Goal: Communication & Community: Share content

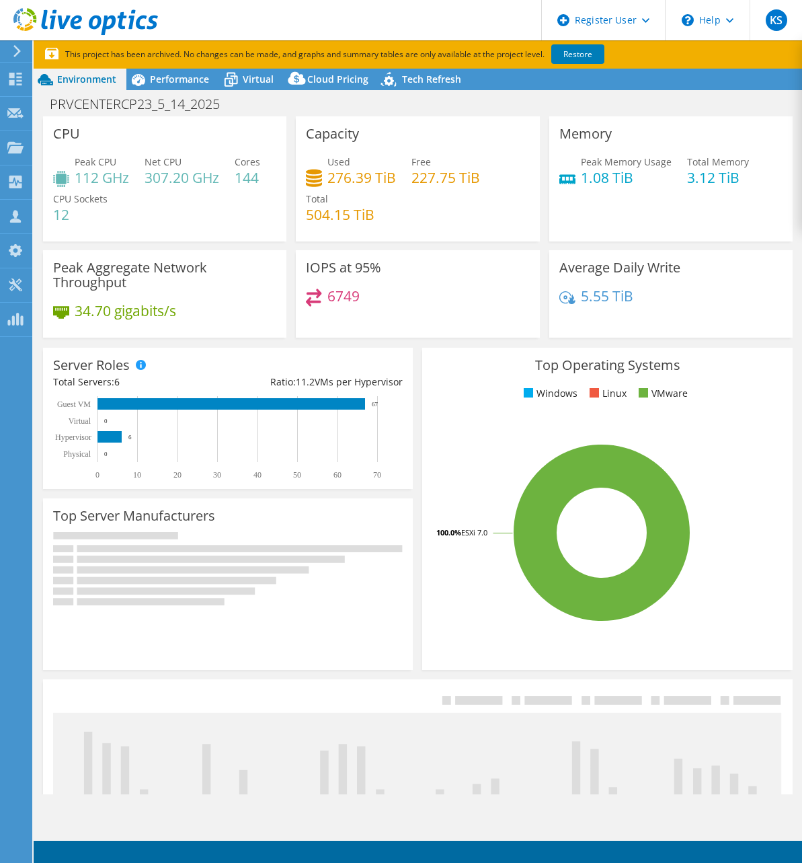
select select "USD"
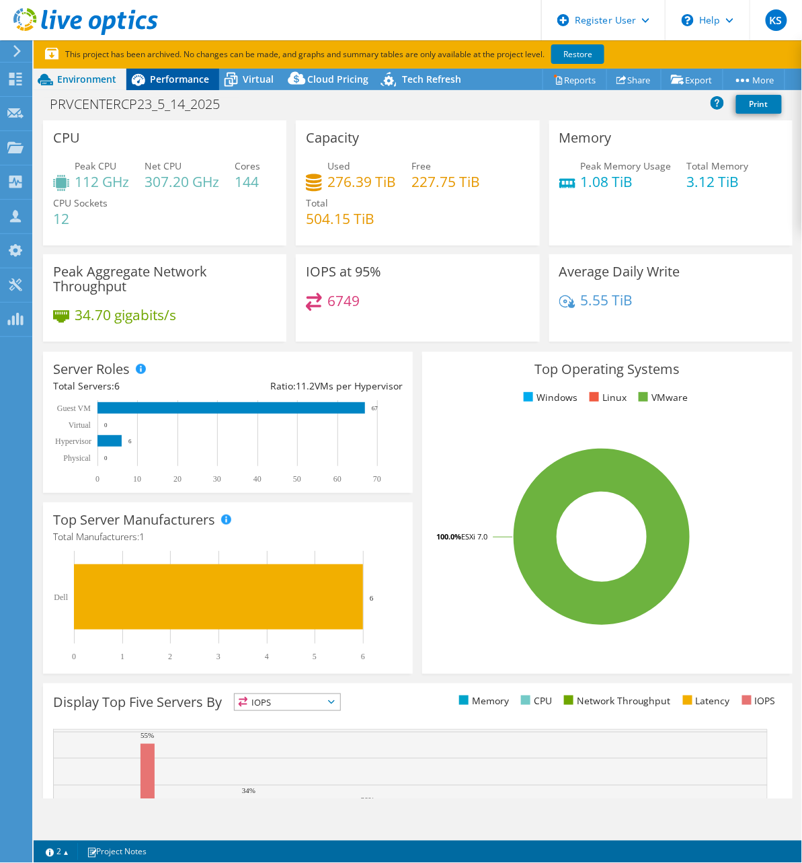
click at [159, 85] on span "Performance" at bounding box center [179, 79] width 59 height 13
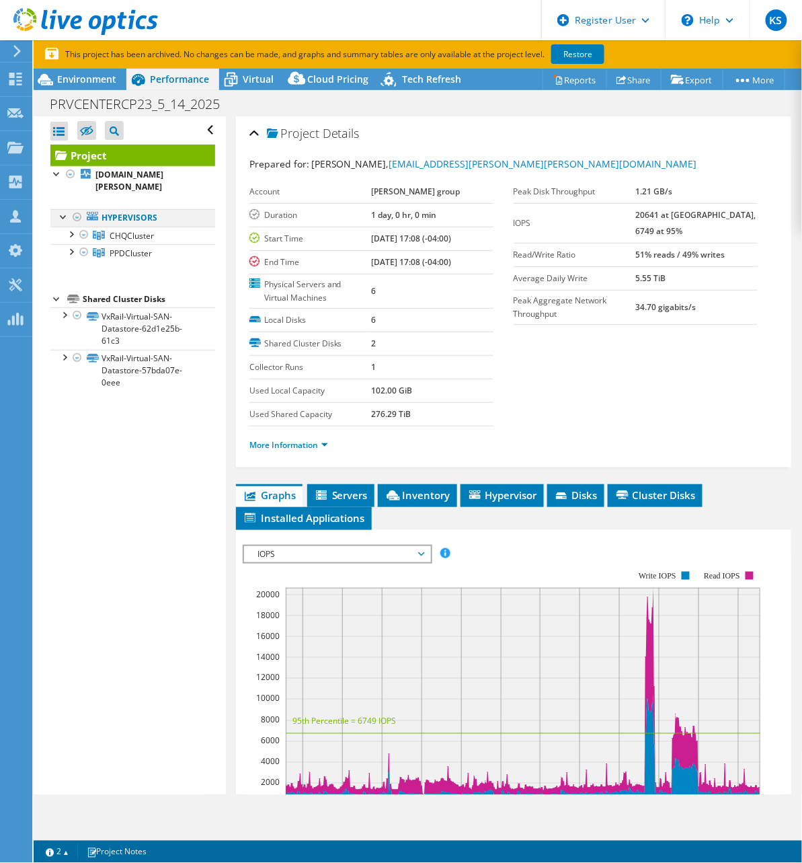
click at [61, 209] on div at bounding box center [63, 215] width 13 height 13
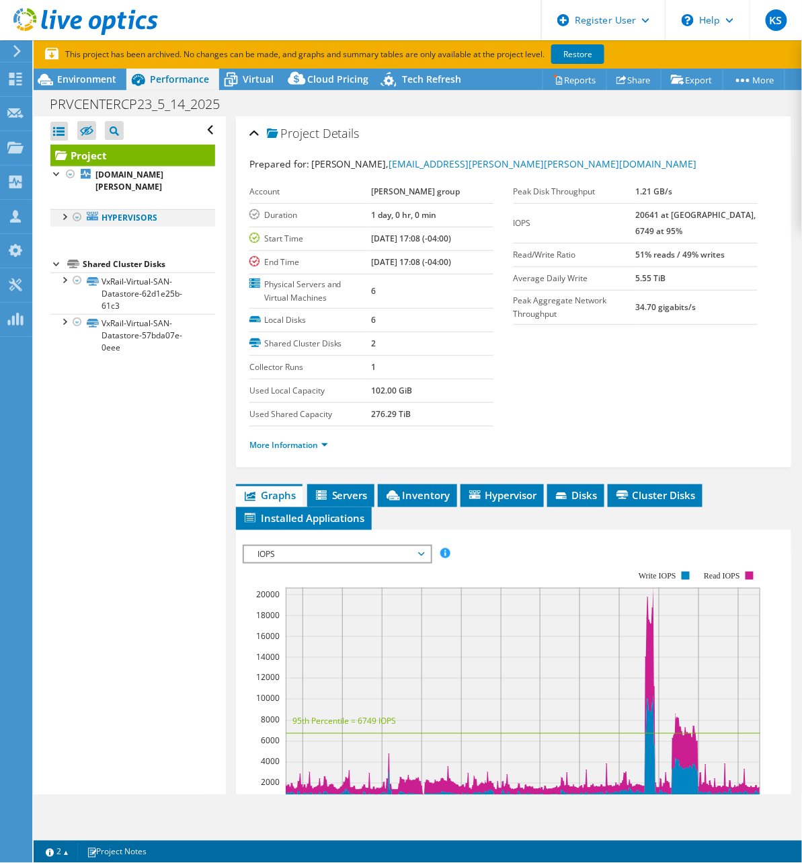
click at [61, 209] on div at bounding box center [63, 215] width 13 height 13
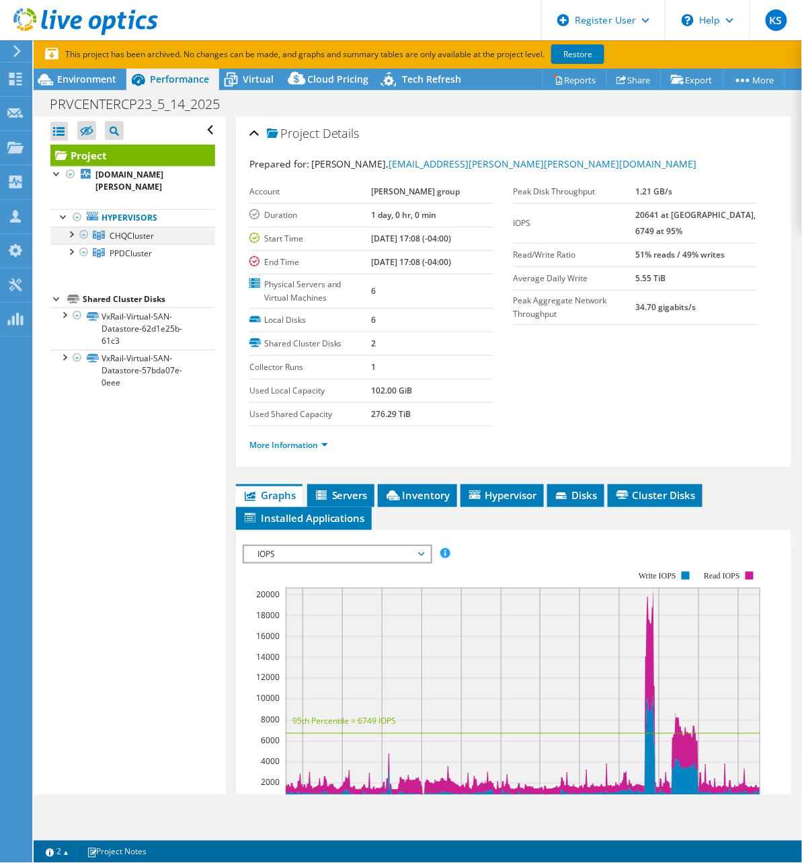
click at [75, 227] on div at bounding box center [70, 233] width 13 height 13
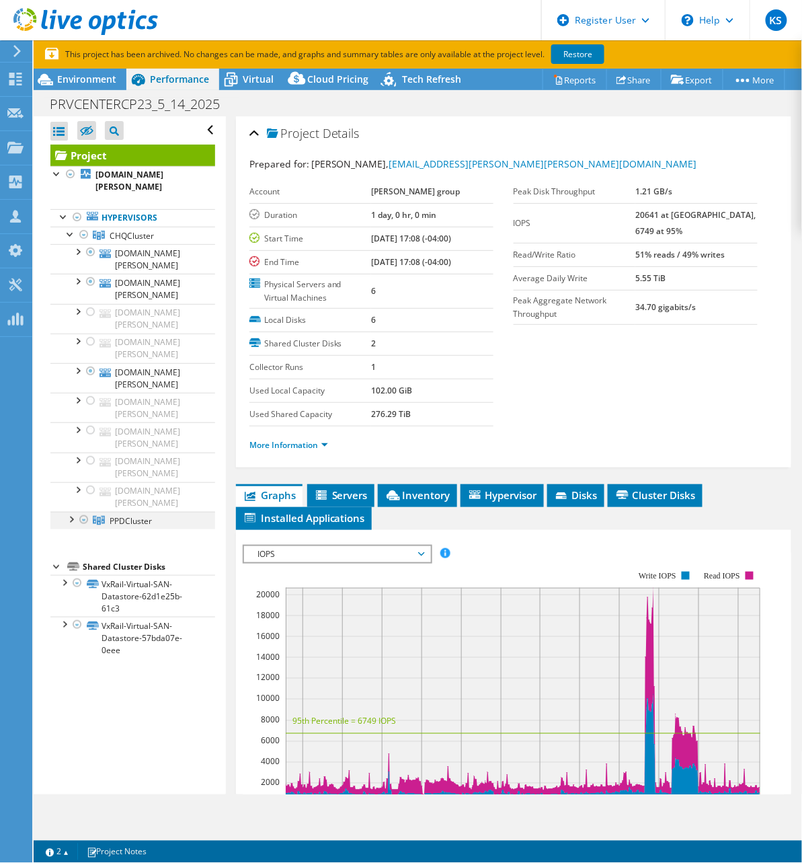
click at [72, 512] on div at bounding box center [70, 518] width 13 height 13
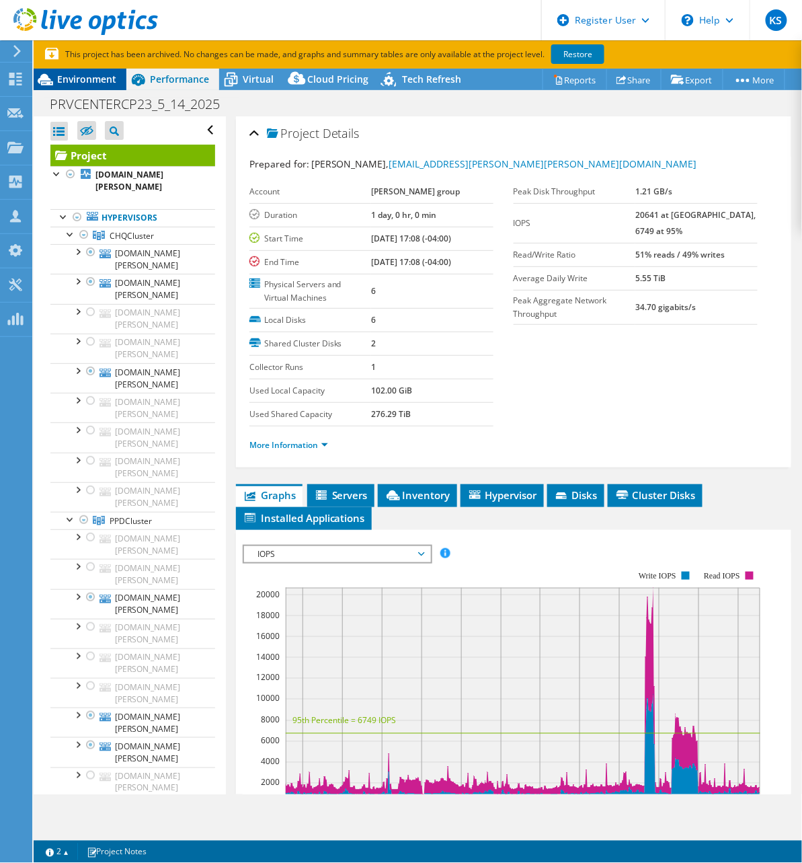
click at [89, 85] on div "Environment" at bounding box center [80, 80] width 93 height 22
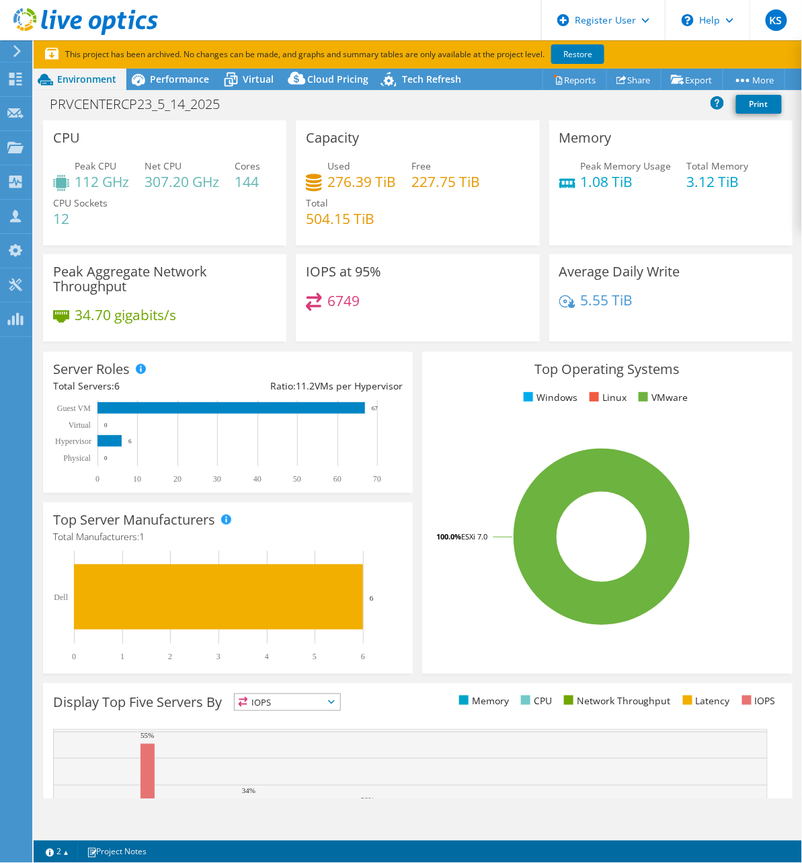
drag, startPoint x: 161, startPoint y: 120, endPoint x: 110, endPoint y: 135, distance: 53.7
click at [161, 120] on div "CPU Peak CPU 112 GHz Net CPU 307.20 GHz Cores 144 CPU Sockets 12" at bounding box center [164, 182] width 243 height 125
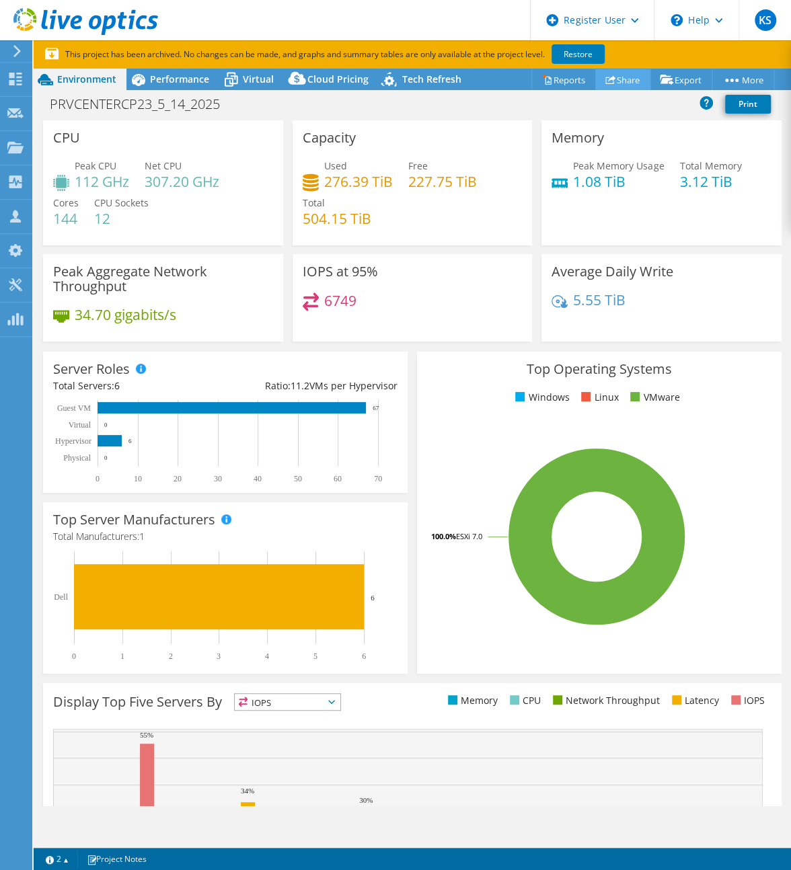
click at [613, 81] on link "Share" at bounding box center [622, 79] width 55 height 21
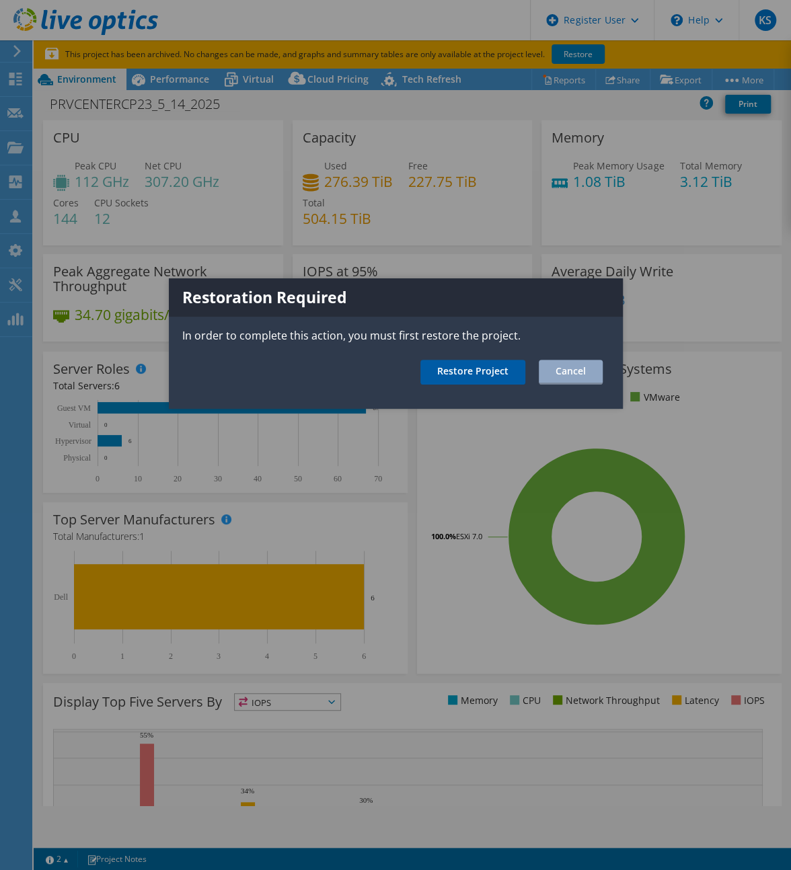
click at [478, 369] on link "Restore Project" at bounding box center [472, 372] width 105 height 25
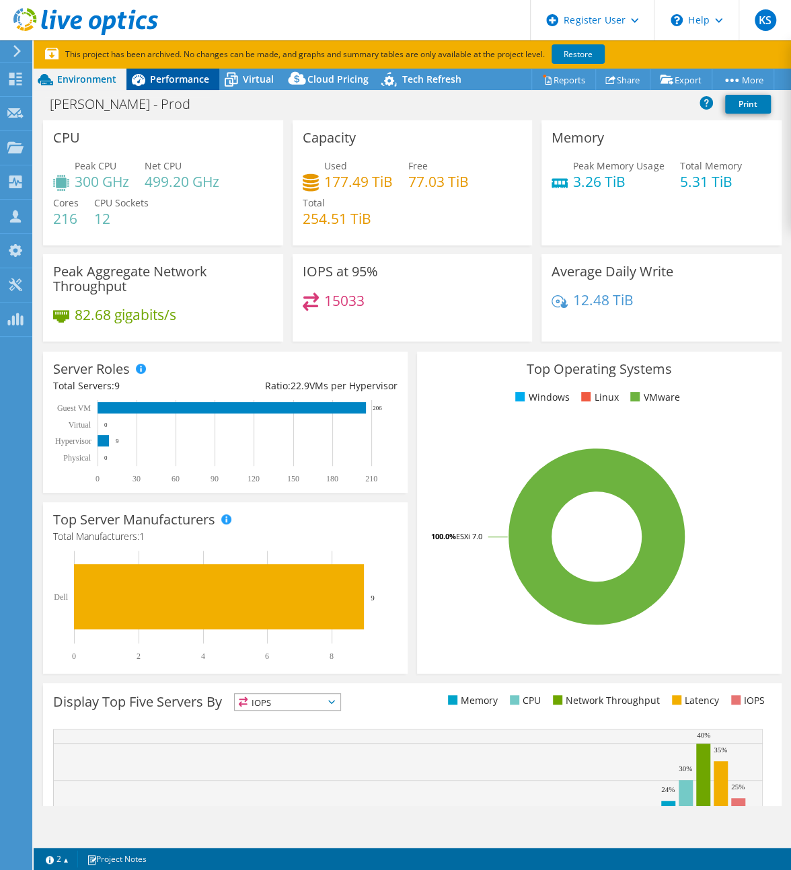
click at [157, 85] on div "Performance" at bounding box center [172, 80] width 93 height 22
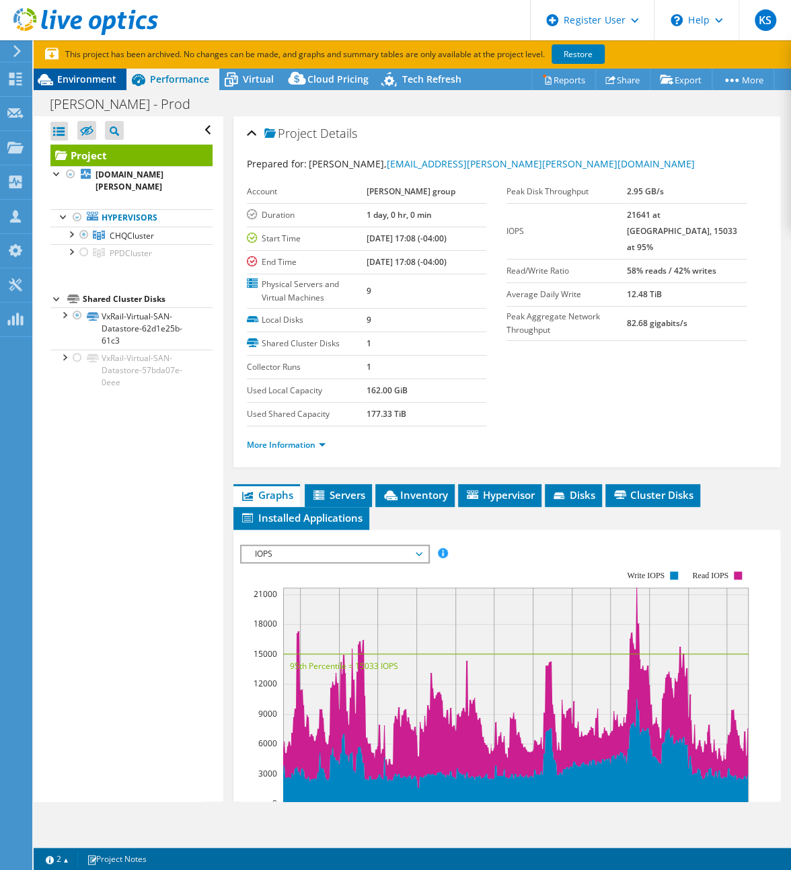
click at [100, 82] on span "Environment" at bounding box center [86, 79] width 59 height 13
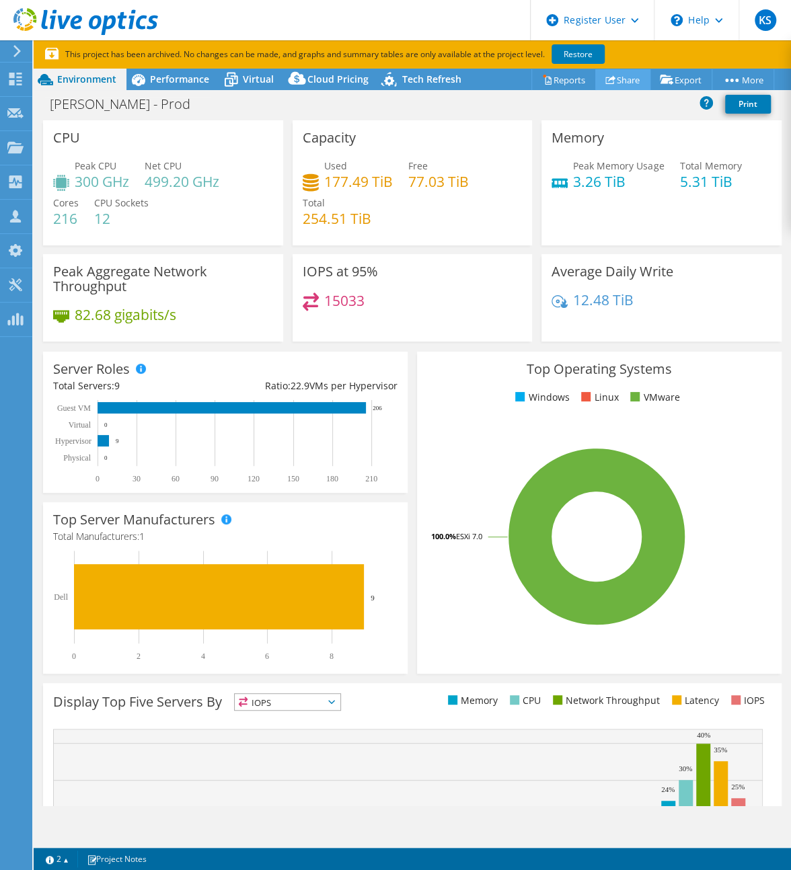
click at [621, 80] on link "Share" at bounding box center [622, 79] width 55 height 21
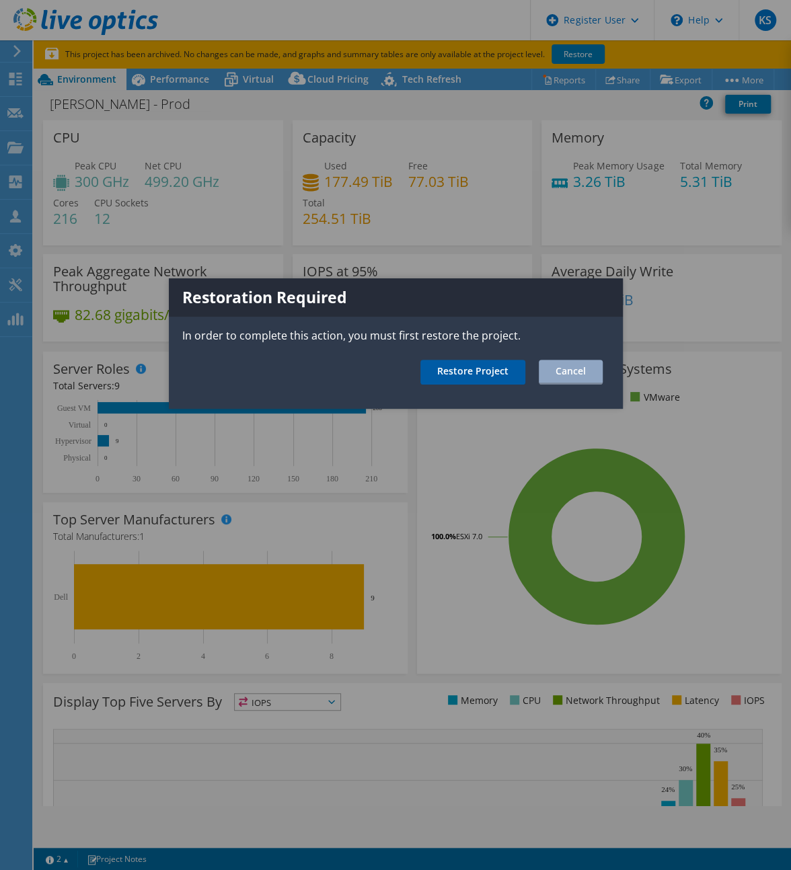
click at [494, 373] on link "Restore Project" at bounding box center [472, 372] width 105 height 25
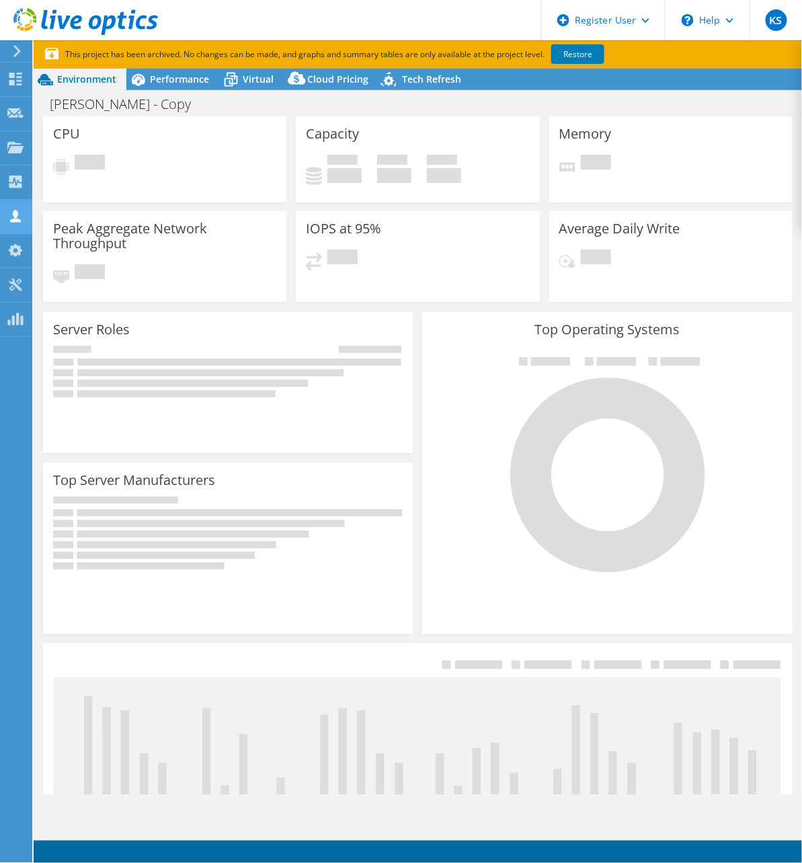
select select "USD"
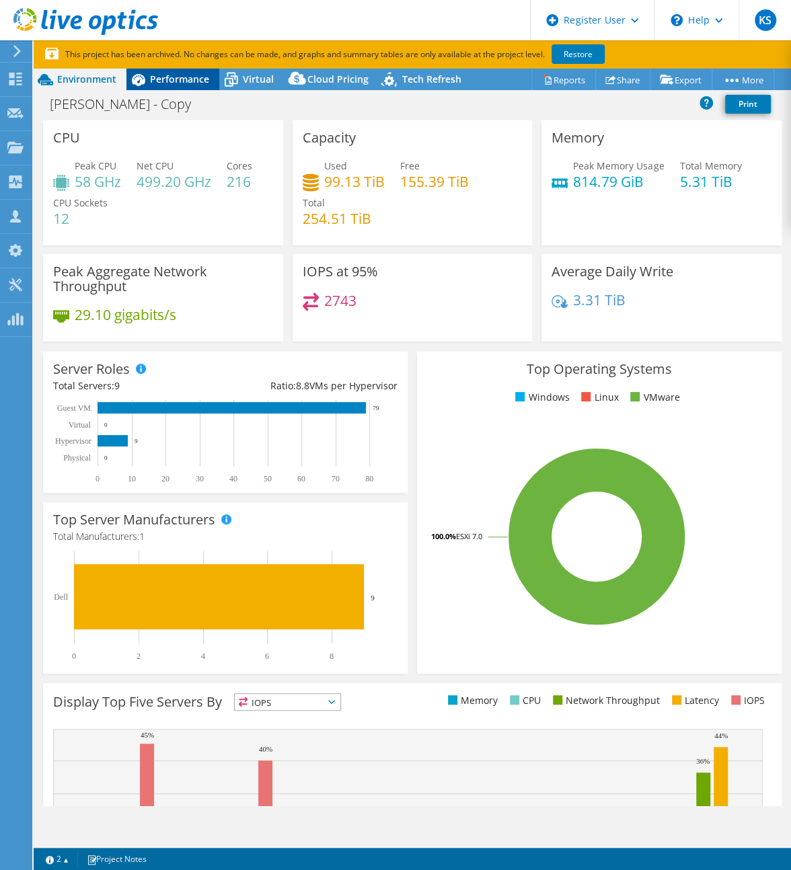
click at [161, 77] on span "Performance" at bounding box center [179, 79] width 59 height 13
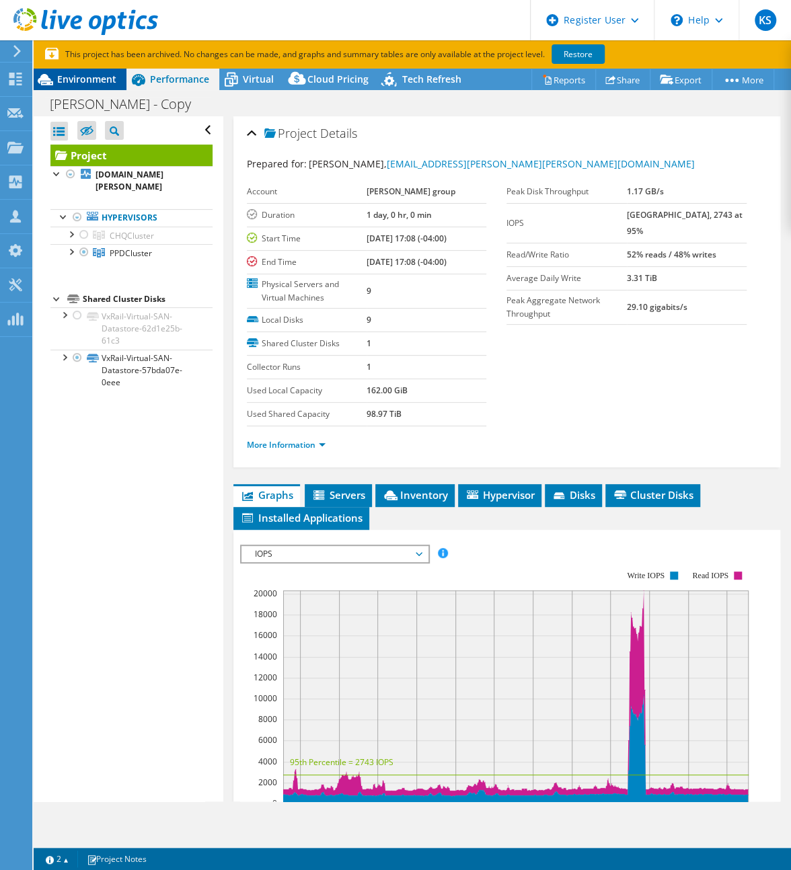
click at [85, 79] on span "Environment" at bounding box center [86, 79] width 59 height 13
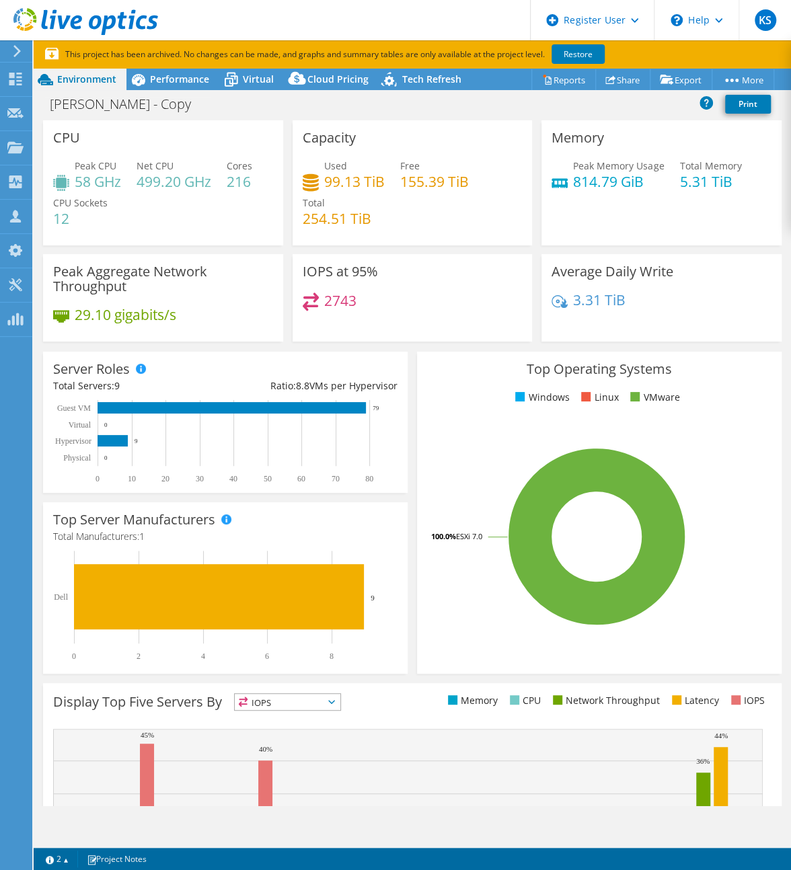
click at [371, 318] on div "2743" at bounding box center [413, 307] width 220 height 29
click at [155, 71] on div "Performance" at bounding box center [172, 80] width 93 height 22
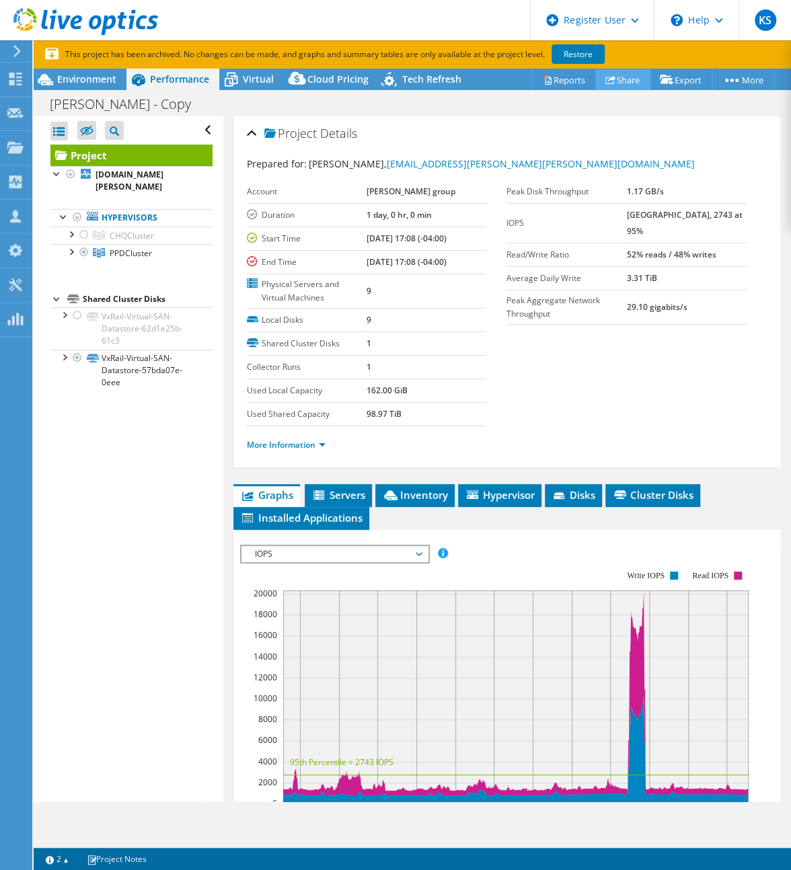
click at [597, 81] on link "Share" at bounding box center [622, 79] width 55 height 21
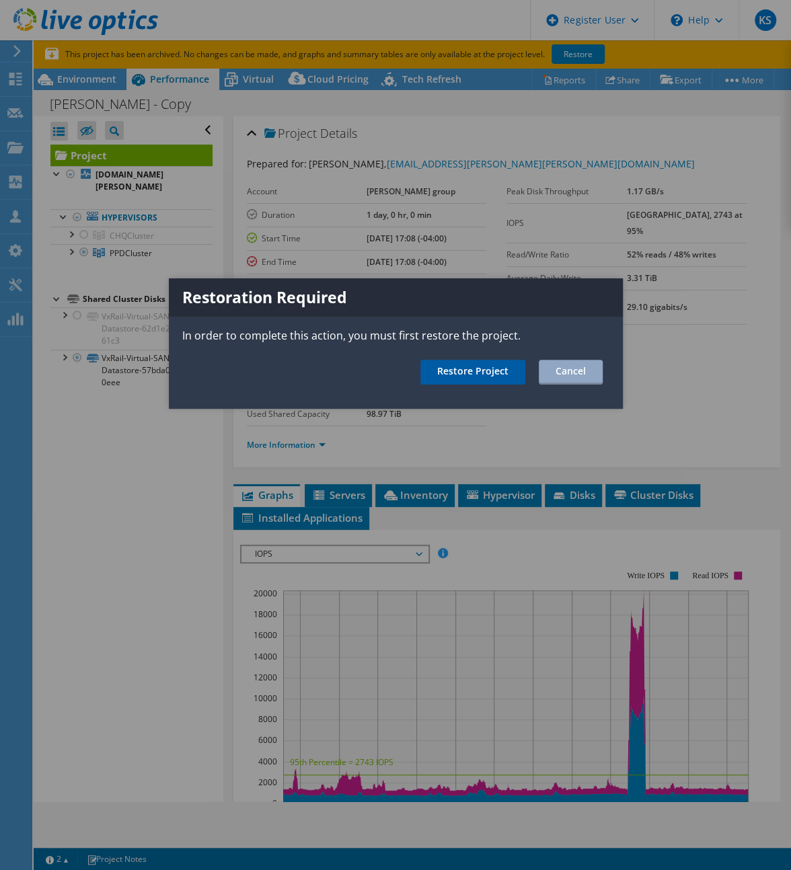
click at [484, 367] on link "Restore Project" at bounding box center [472, 372] width 105 height 25
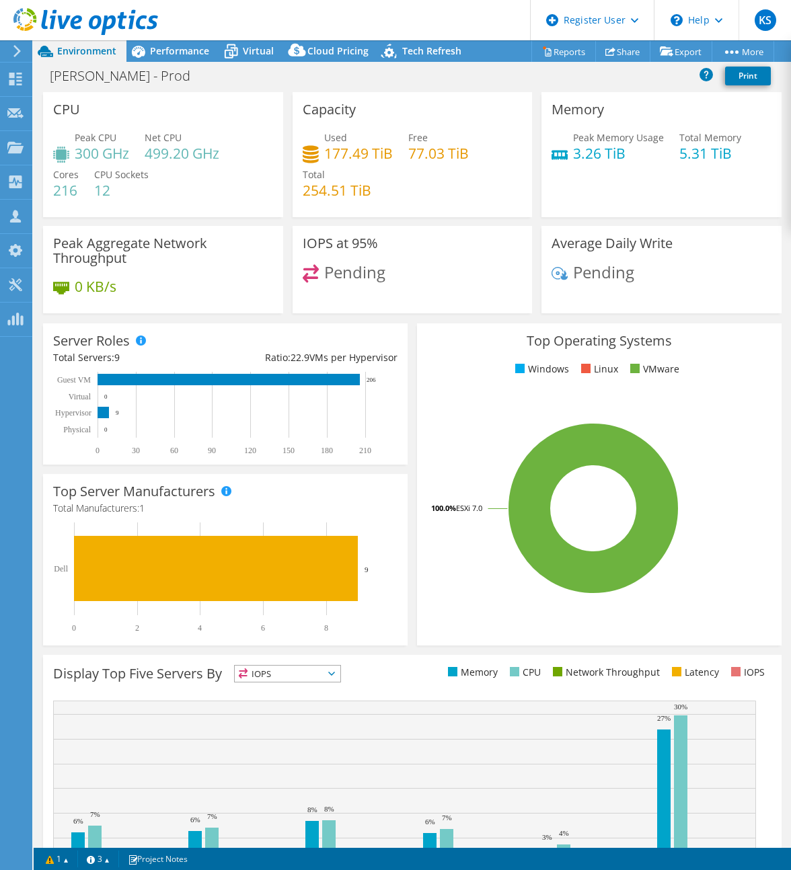
select select "USD"
click at [618, 54] on link "Share" at bounding box center [622, 51] width 55 height 21
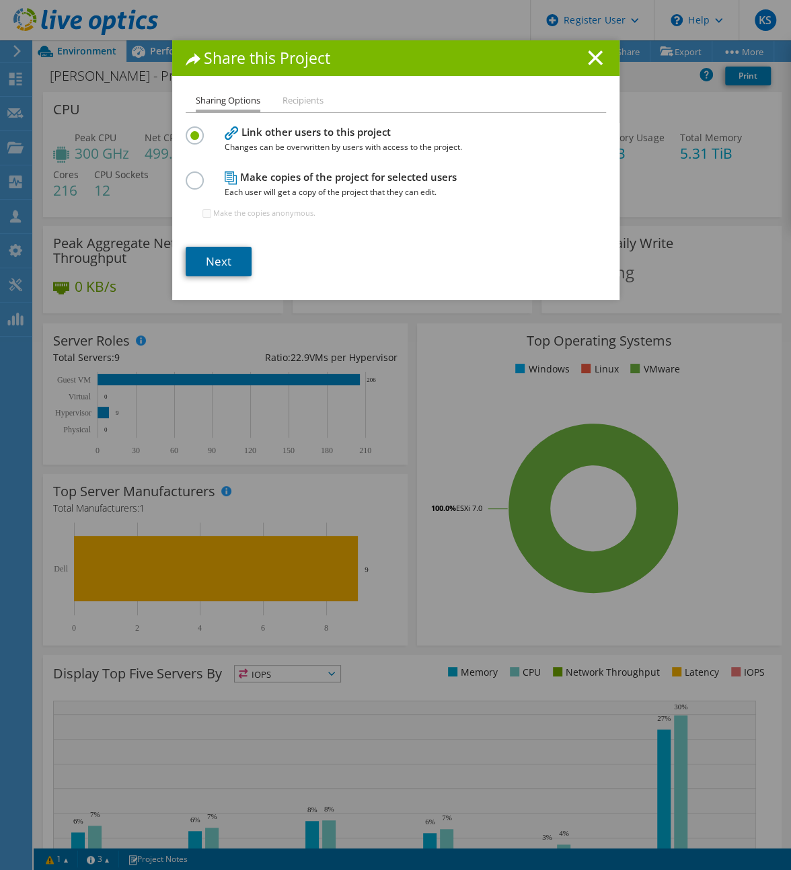
click at [217, 260] on link "Next" at bounding box center [219, 262] width 66 height 30
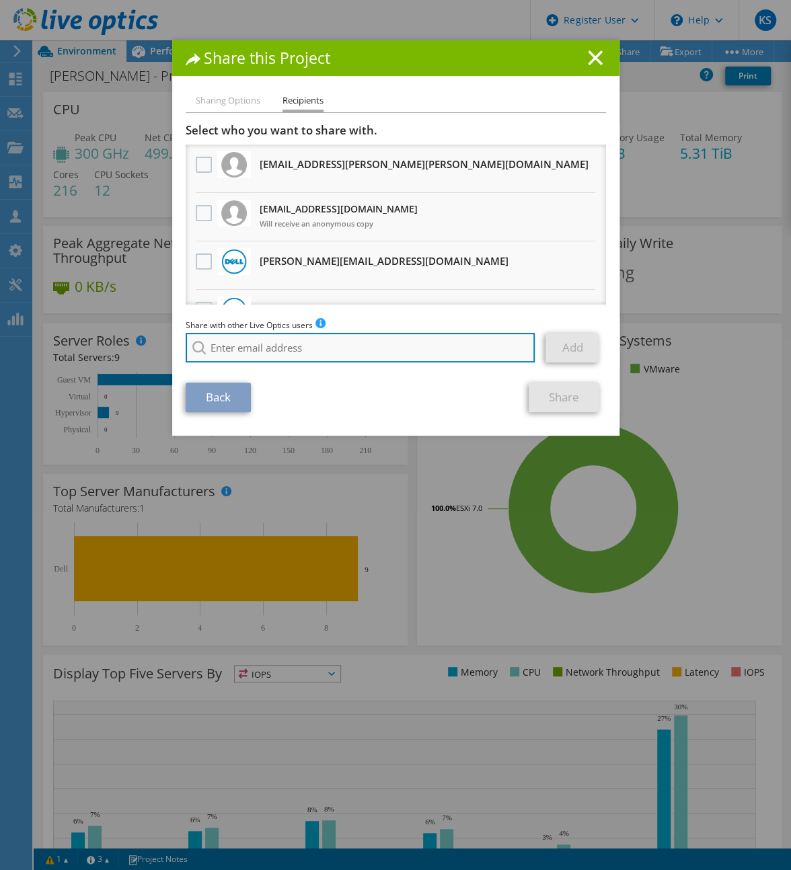
click at [270, 354] on input "search" at bounding box center [361, 348] width 350 height 30
paste input "[EMAIL_ADDRESS][DOMAIN_NAME]"
type input "[EMAIL_ADDRESS][DOMAIN_NAME]"
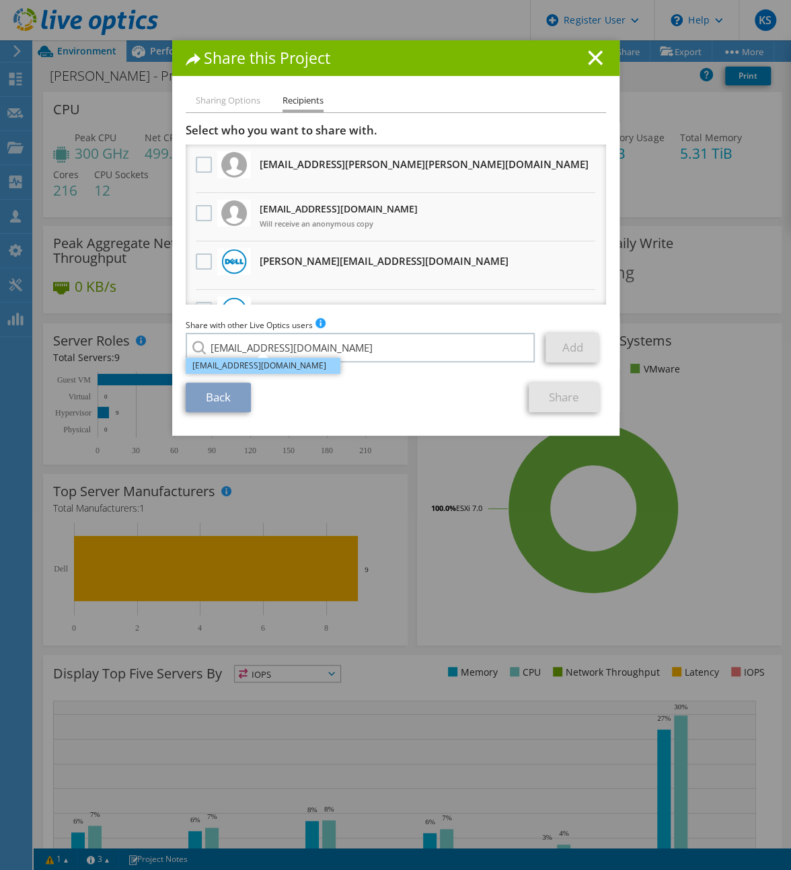
click at [251, 367] on li "[EMAIL_ADDRESS][DOMAIN_NAME]" at bounding box center [263, 366] width 155 height 16
click at [578, 347] on link "Add" at bounding box center [571, 348] width 53 height 30
type input "[EMAIL_ADDRESS][DOMAIN_NAME]"
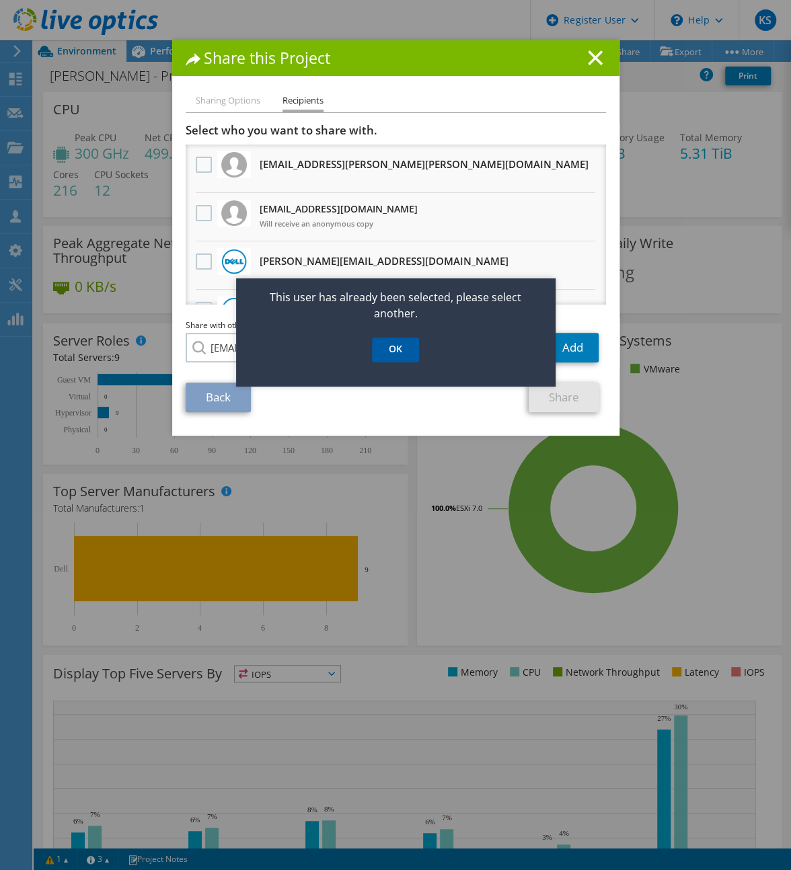
click at [393, 344] on link "OK" at bounding box center [395, 350] width 47 height 25
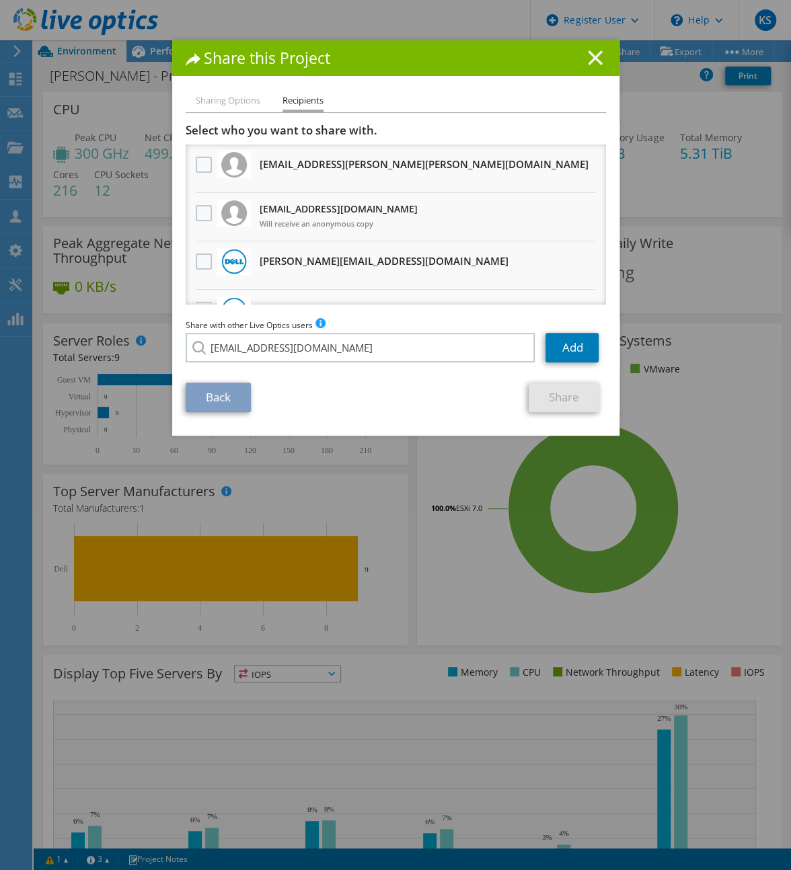
click at [595, 55] on icon at bounding box center [595, 57] width 15 height 15
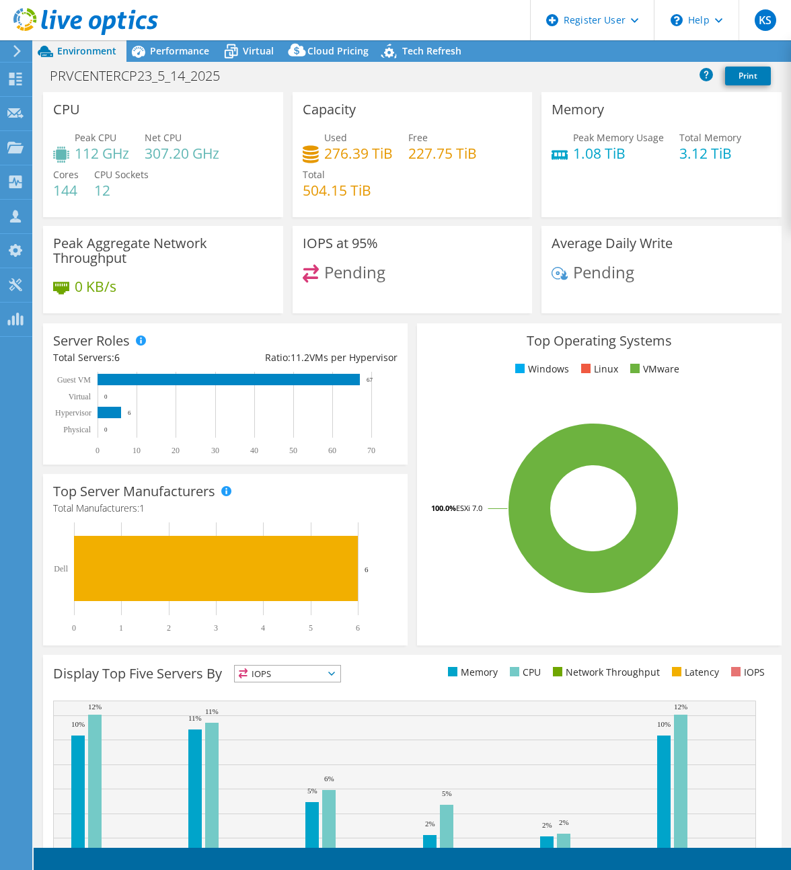
select select "USD"
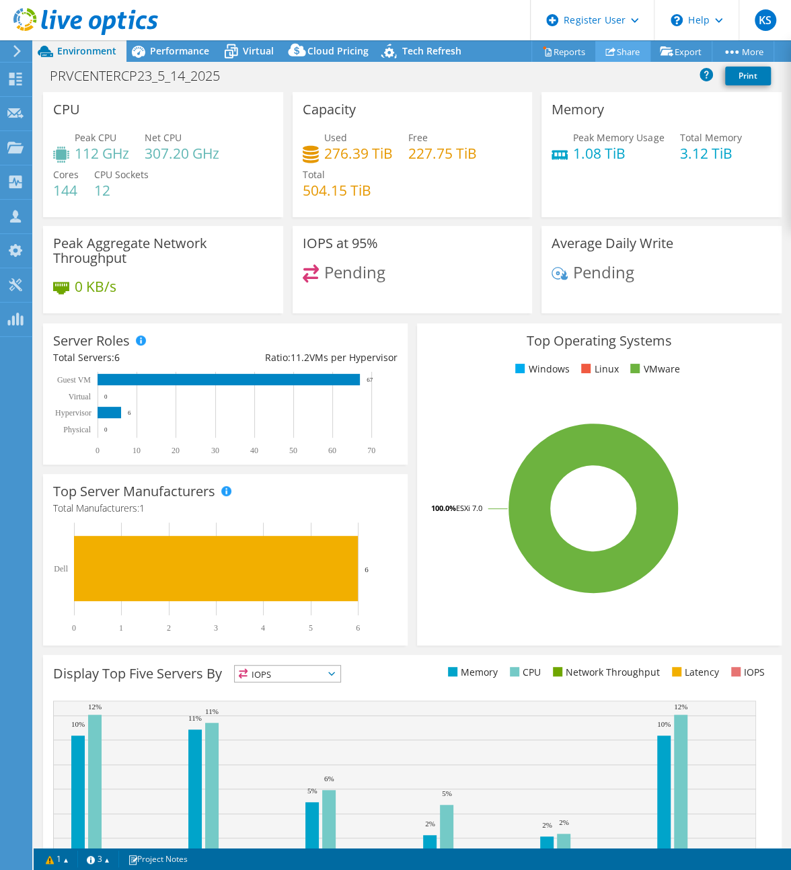
click at [613, 54] on link "Share" at bounding box center [622, 51] width 55 height 21
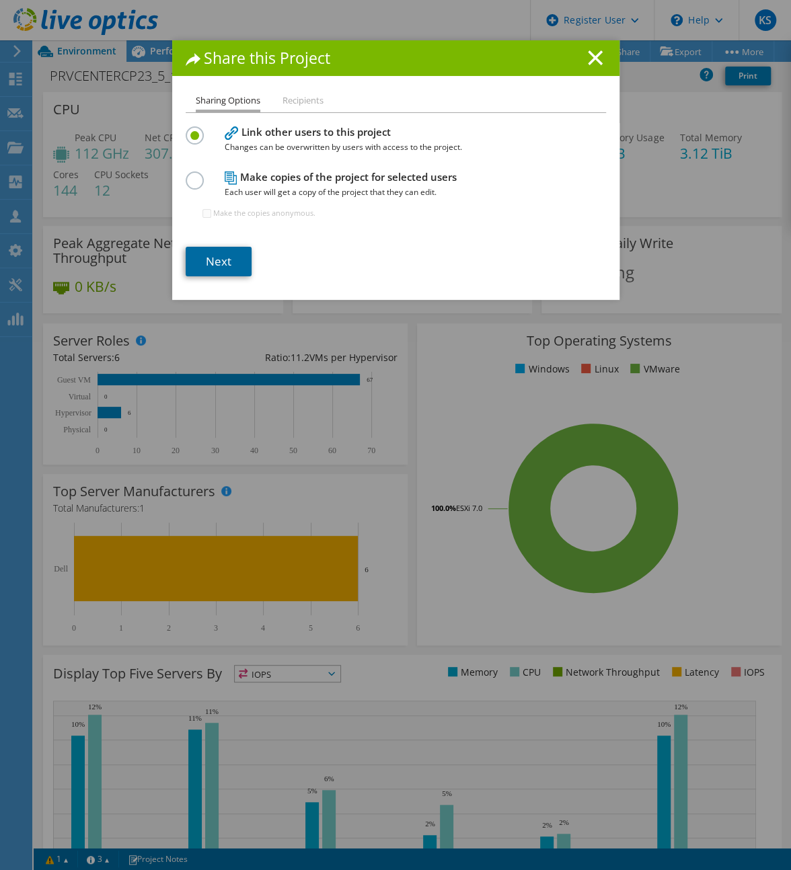
click at [211, 258] on link "Next" at bounding box center [219, 262] width 66 height 30
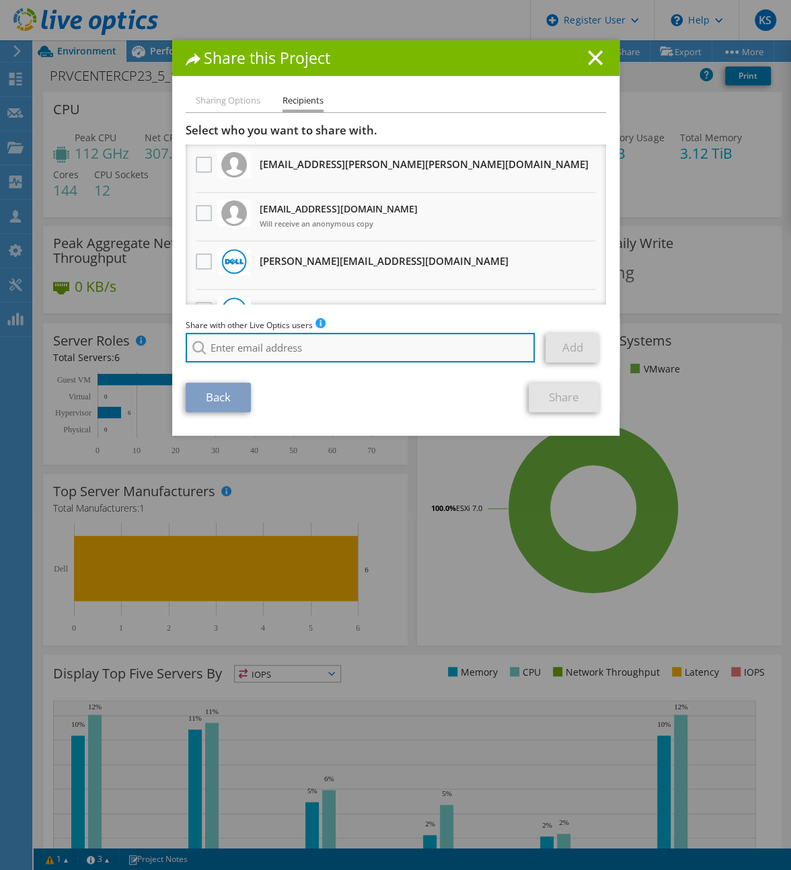
click at [260, 336] on input "search" at bounding box center [361, 348] width 350 height 30
paste input "[EMAIL_ADDRESS][DOMAIN_NAME]"
type input "[EMAIL_ADDRESS][DOMAIN_NAME]"
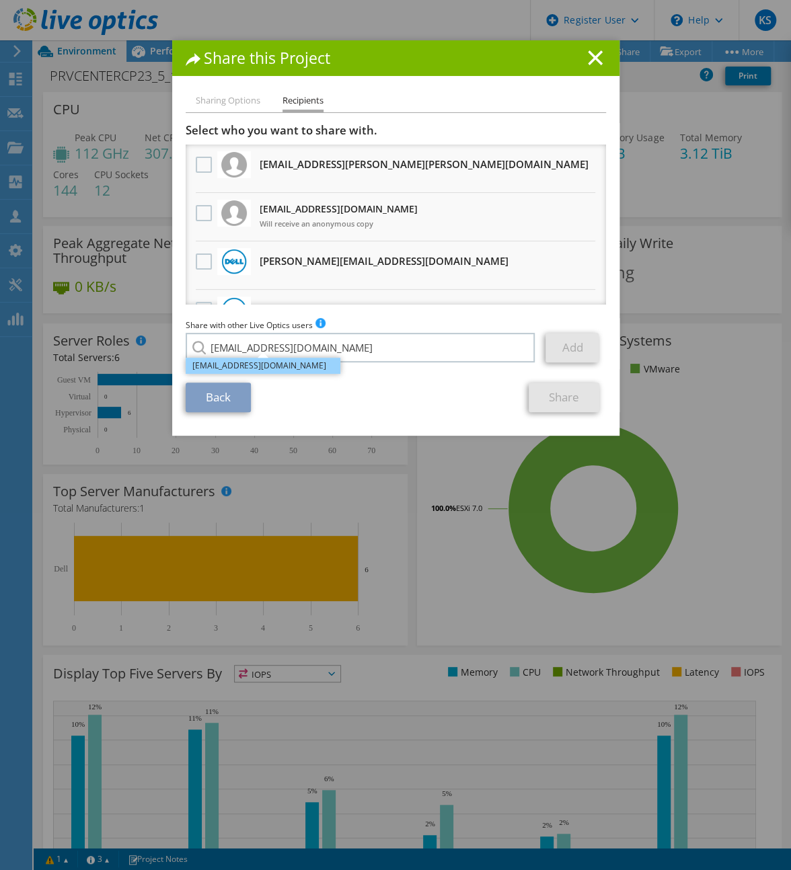
click at [300, 363] on li "[EMAIL_ADDRESS][DOMAIN_NAME]" at bounding box center [263, 366] width 155 height 16
click at [565, 351] on link "Add" at bounding box center [571, 348] width 53 height 30
type input "[EMAIL_ADDRESS][DOMAIN_NAME]"
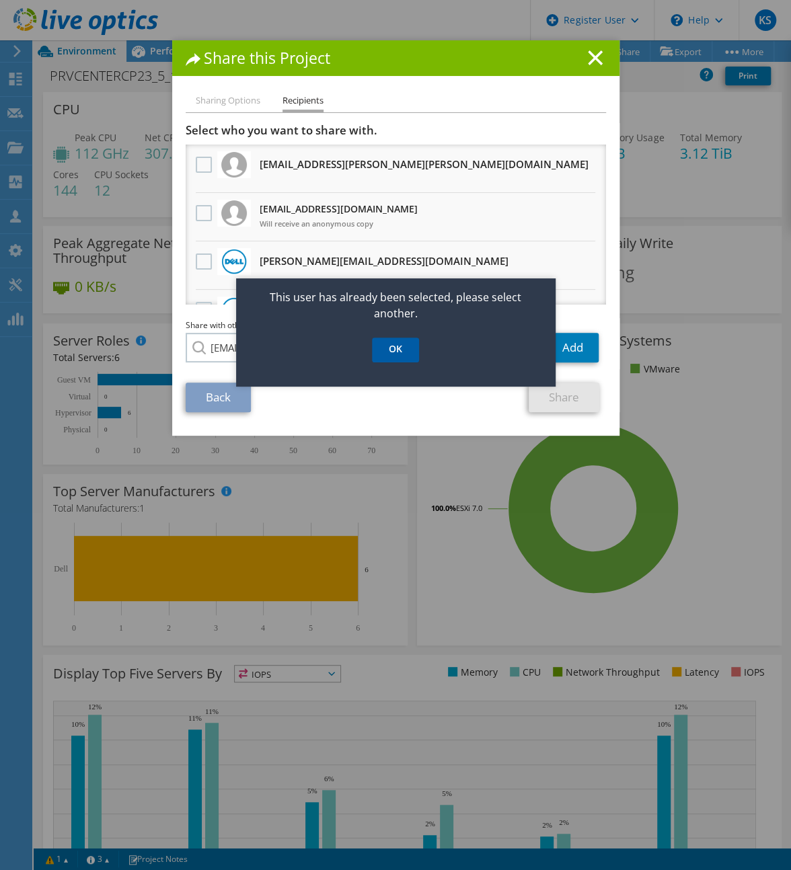
click at [402, 350] on link "OK" at bounding box center [395, 350] width 47 height 25
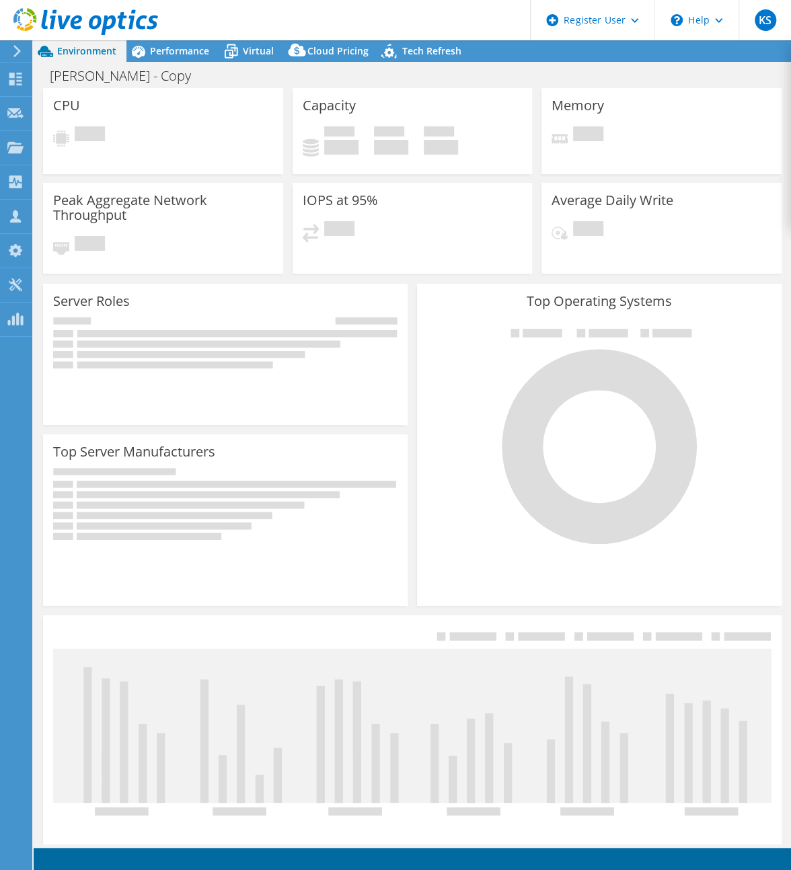
select select "USD"
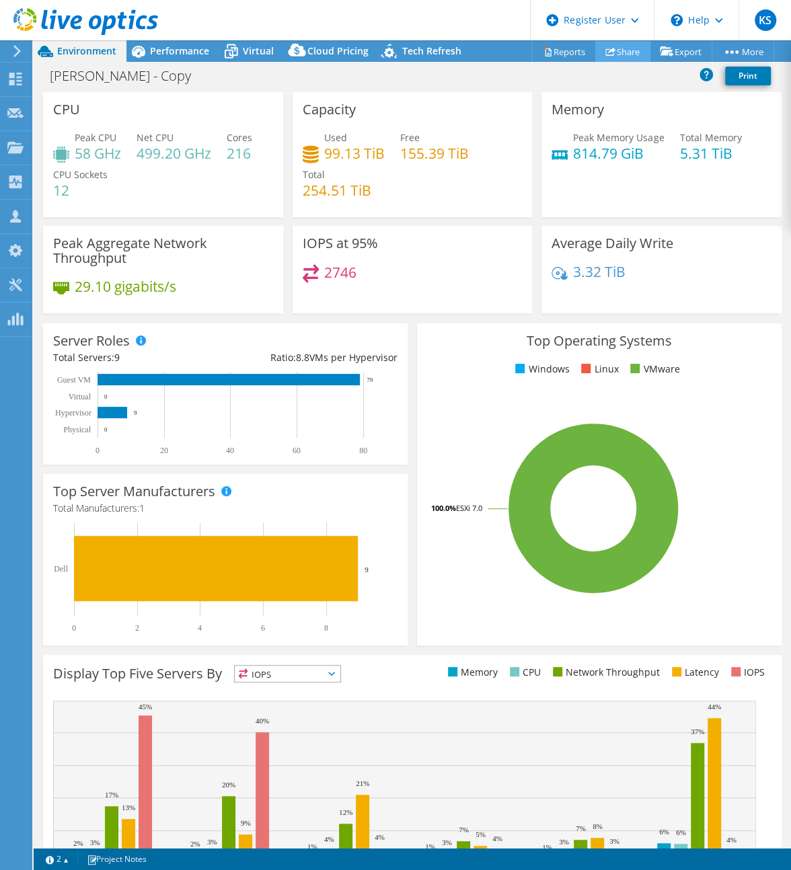
click at [626, 51] on link "Share" at bounding box center [622, 51] width 55 height 21
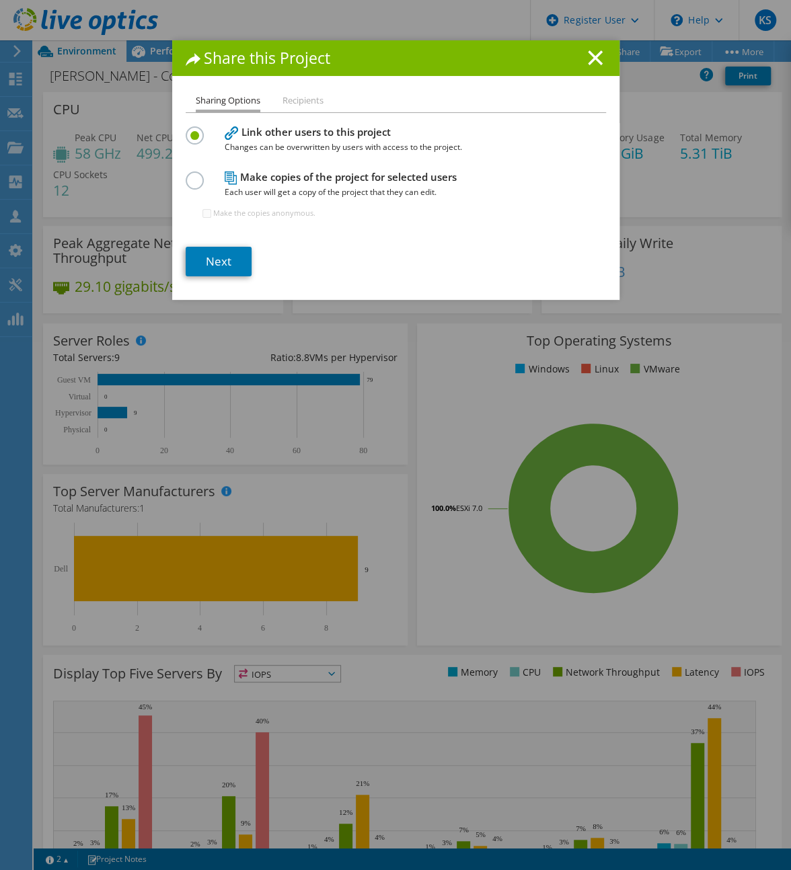
click at [295, 102] on li "Recipients" at bounding box center [302, 101] width 41 height 17
click at [203, 262] on link "Next" at bounding box center [219, 262] width 66 height 30
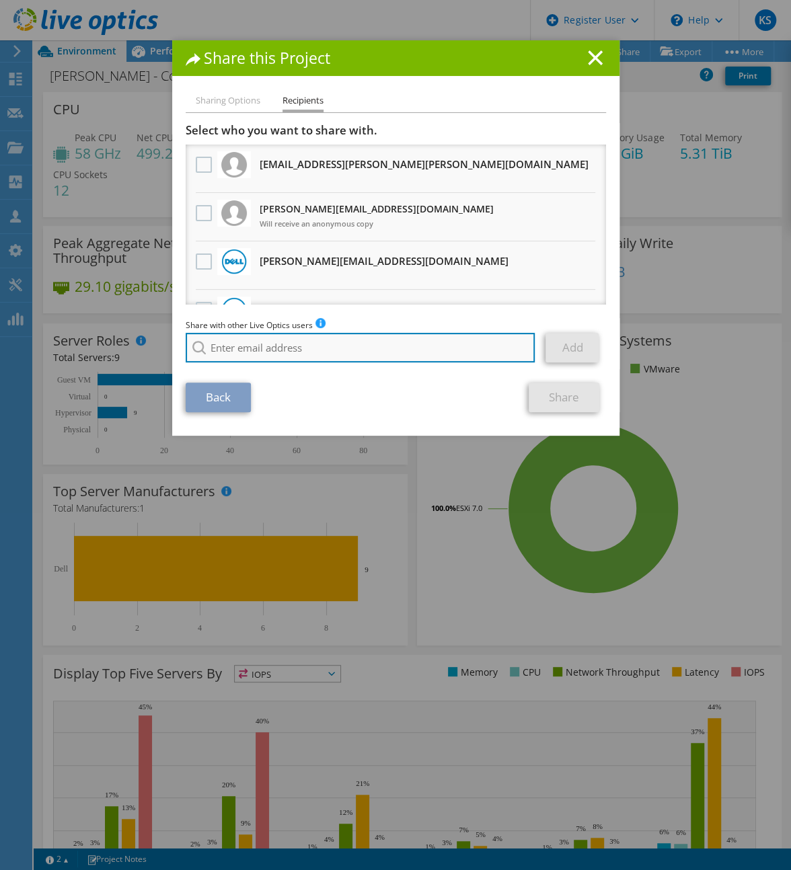
drag, startPoint x: 258, startPoint y: 350, endPoint x: 277, endPoint y: 352, distance: 18.9
click at [259, 350] on input "search" at bounding box center [361, 348] width 350 height 30
paste input "[EMAIL_ADDRESS][DOMAIN_NAME]"
type input "[EMAIL_ADDRESS][DOMAIN_NAME]"
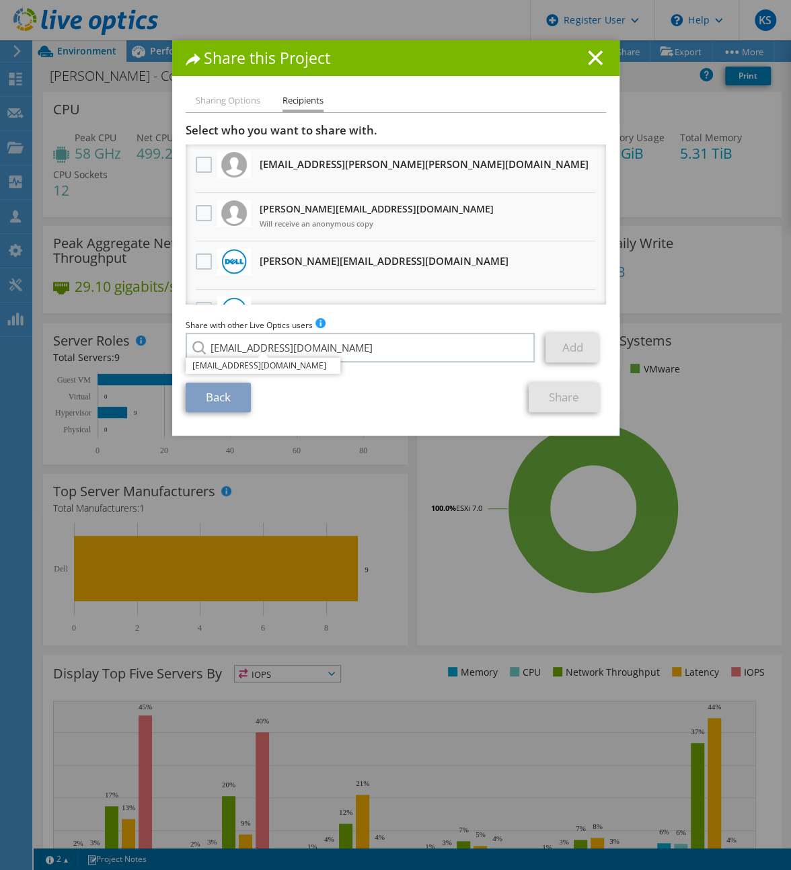
click at [260, 374] on section "Select who you want to share with. All project copies will be anonymous. [PERSO…" at bounding box center [396, 267] width 420 height 289
click at [260, 369] on li "[EMAIL_ADDRESS][DOMAIN_NAME]" at bounding box center [263, 366] width 155 height 16
click at [578, 344] on link "Add" at bounding box center [571, 348] width 53 height 30
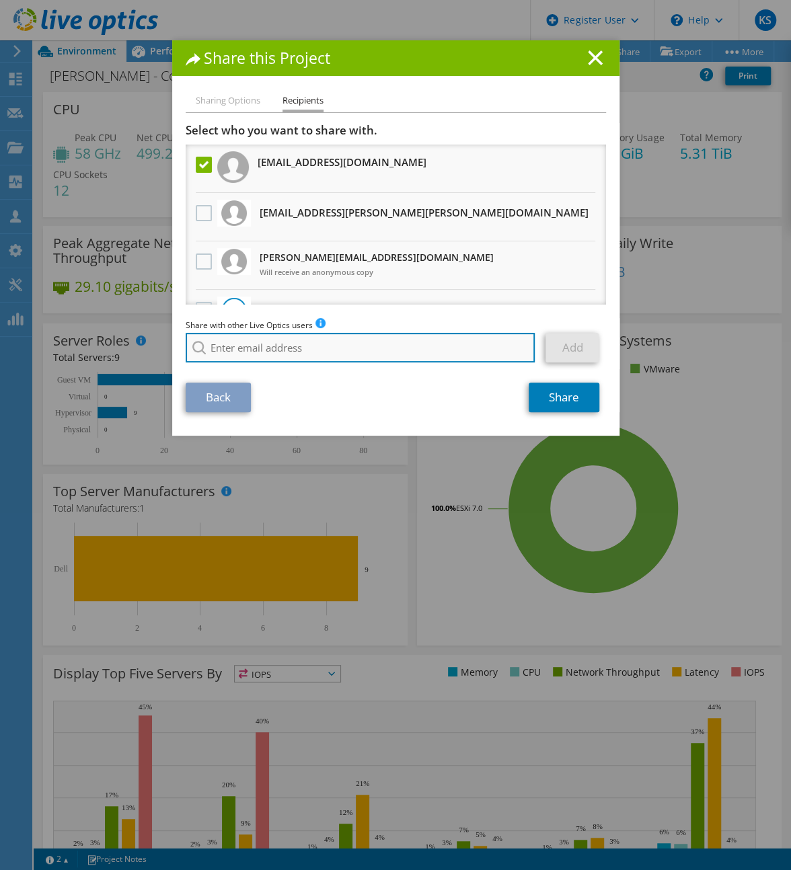
drag, startPoint x: 215, startPoint y: 346, endPoint x: 227, endPoint y: 346, distance: 12.1
click at [215, 346] on input "search" at bounding box center [361, 348] width 350 height 30
paste input "[EMAIL_ADDRESS][DOMAIN_NAME]"
click at [401, 356] on input "[EMAIL_ADDRESS][DOMAIN_NAME]" at bounding box center [361, 348] width 350 height 30
type input "[EMAIL_ADDRESS][DOMAIN_NAME]"
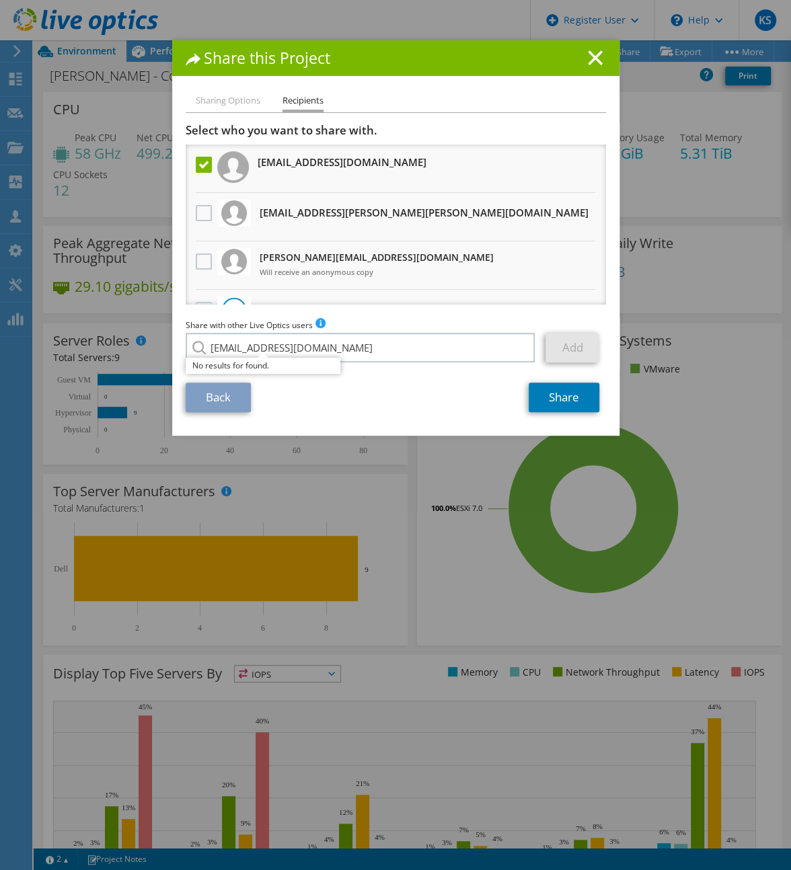
click at [396, 377] on section "Select who you want to share with. All project copies will be anonymous. [PERSO…" at bounding box center [396, 267] width 420 height 289
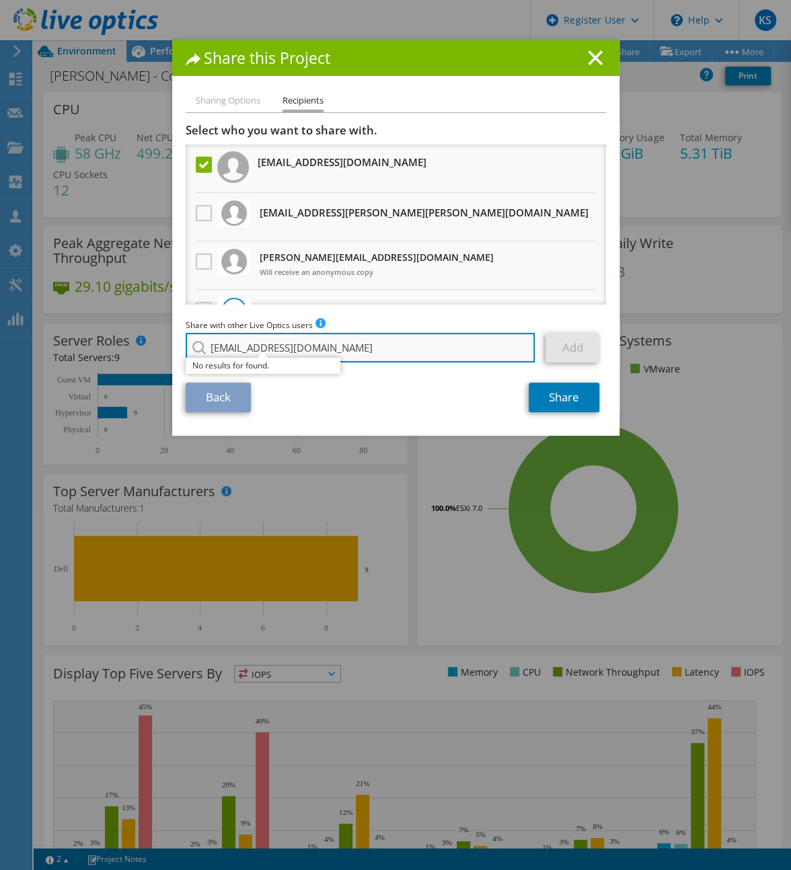
click at [389, 352] on input "[EMAIL_ADDRESS][DOMAIN_NAME]" at bounding box center [361, 348] width 350 height 30
drag, startPoint x: 373, startPoint y: 354, endPoint x: 52, endPoint y: 350, distance: 320.9
click at [52, 350] on div "Share this Project Sharing Options Recipients Link other users to this project …" at bounding box center [395, 435] width 791 height 790
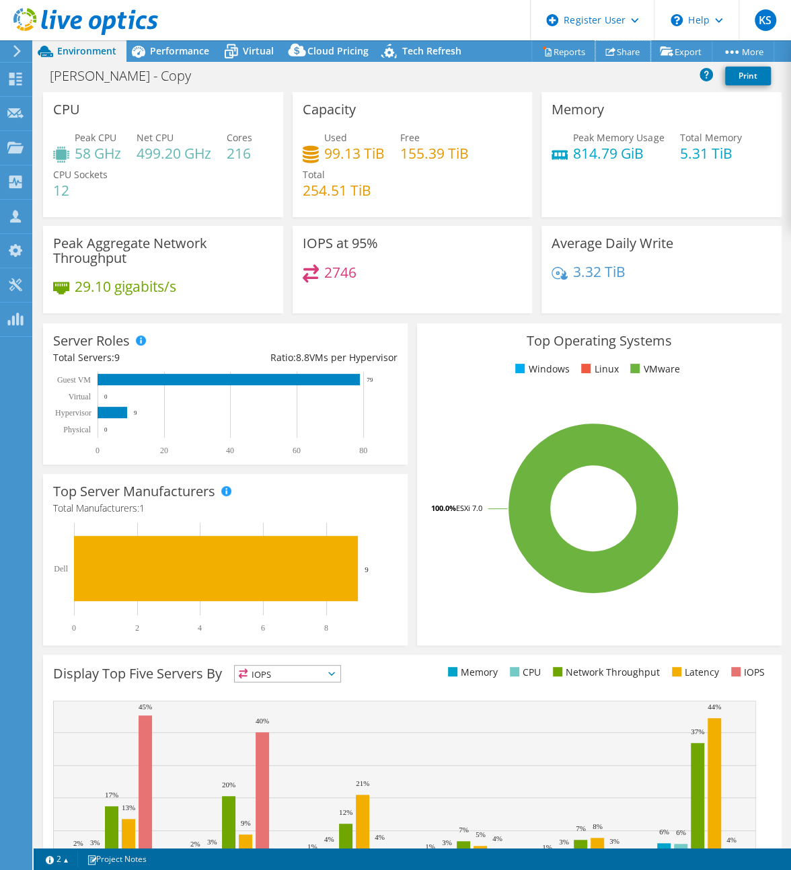
click at [615, 57] on link "Share" at bounding box center [622, 51] width 55 height 21
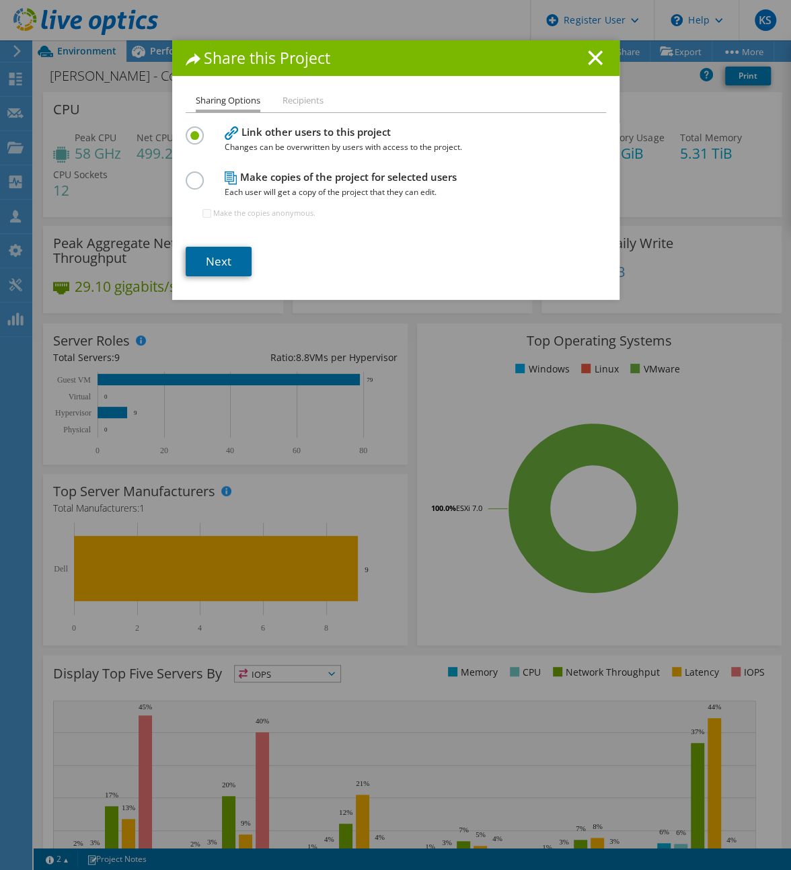
click at [218, 252] on link "Next" at bounding box center [219, 262] width 66 height 30
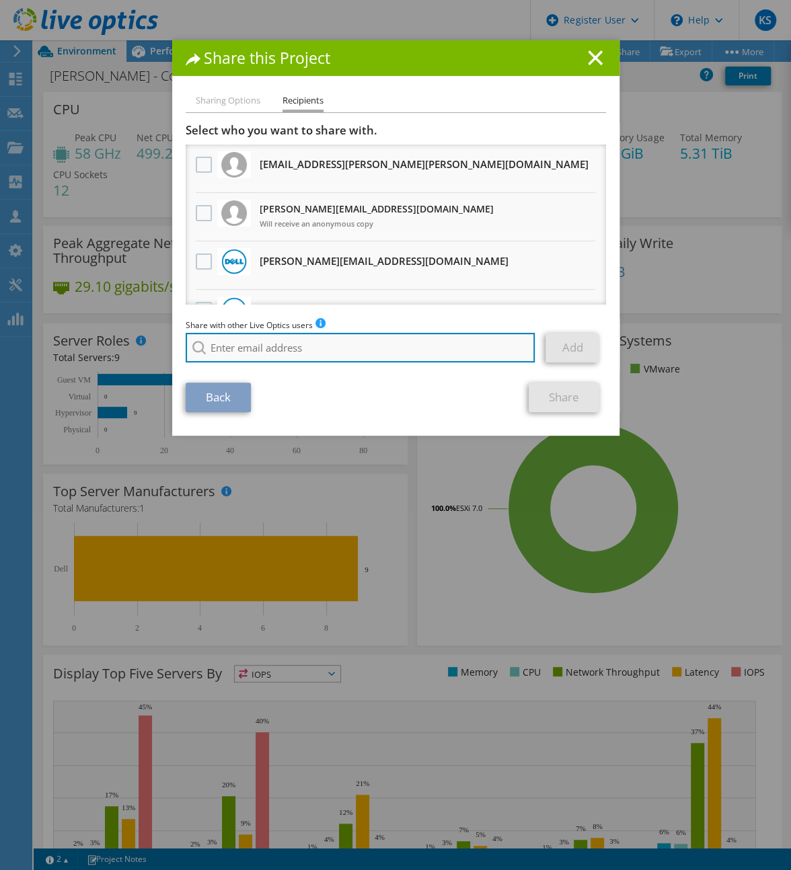
click at [289, 343] on input "search" at bounding box center [361, 348] width 350 height 30
type input "[PERSON_NAME]"
drag, startPoint x: 293, startPoint y: 342, endPoint x: 128, endPoint y: 334, distance: 165.0
click at [130, 334] on div "Share this Project Sharing Options Recipients Link other users to this project …" at bounding box center [395, 435] width 791 height 790
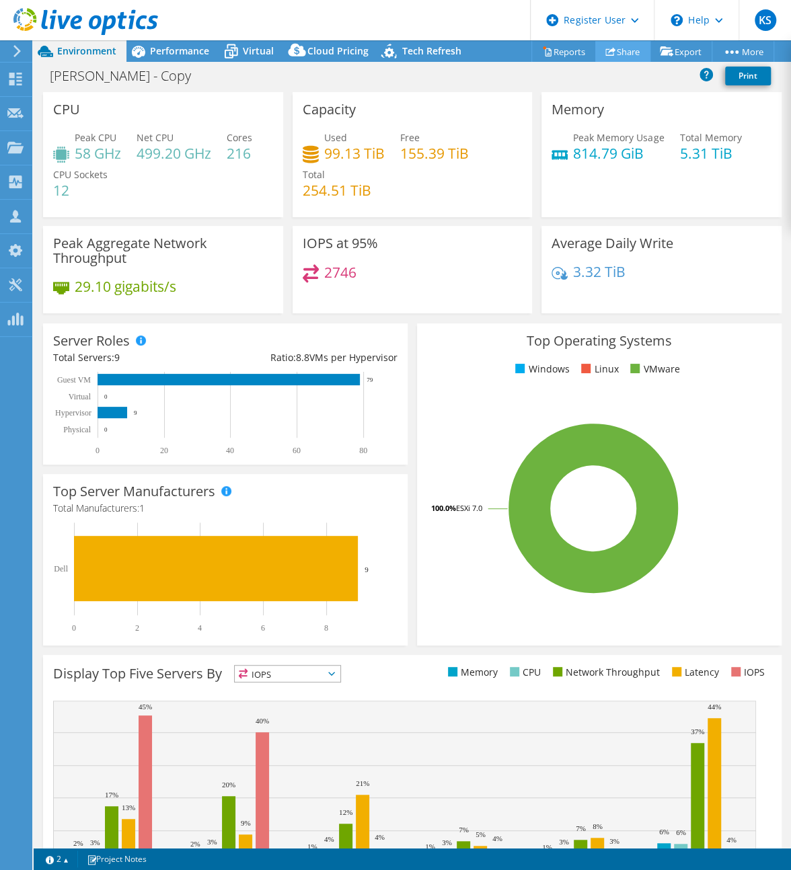
click at [622, 52] on link "Share" at bounding box center [622, 51] width 55 height 21
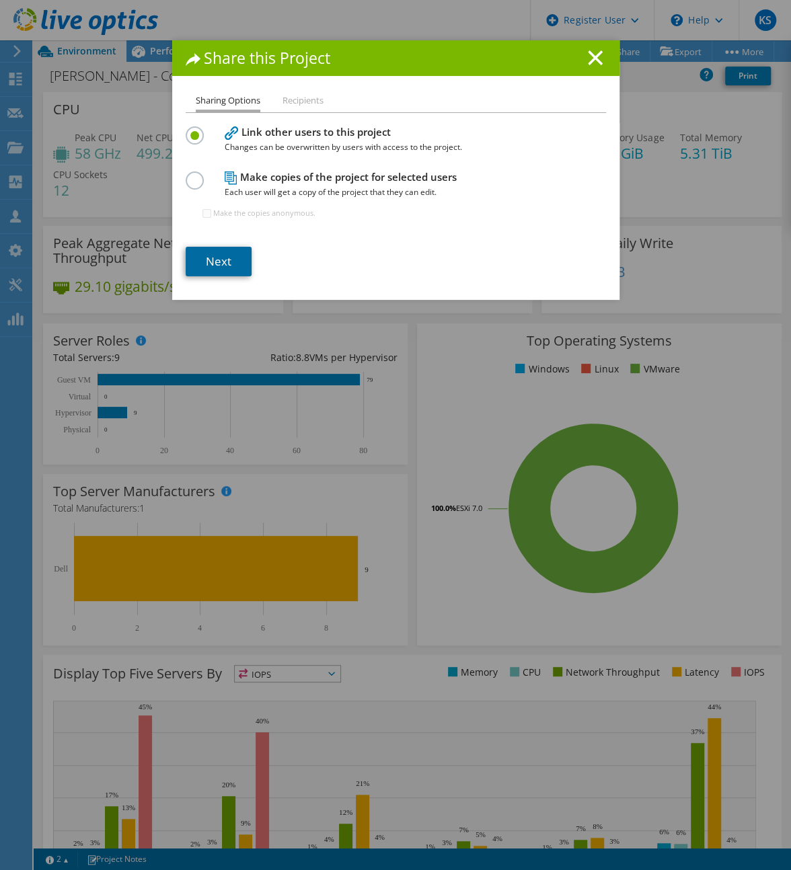
click at [229, 266] on link "Next" at bounding box center [219, 262] width 66 height 30
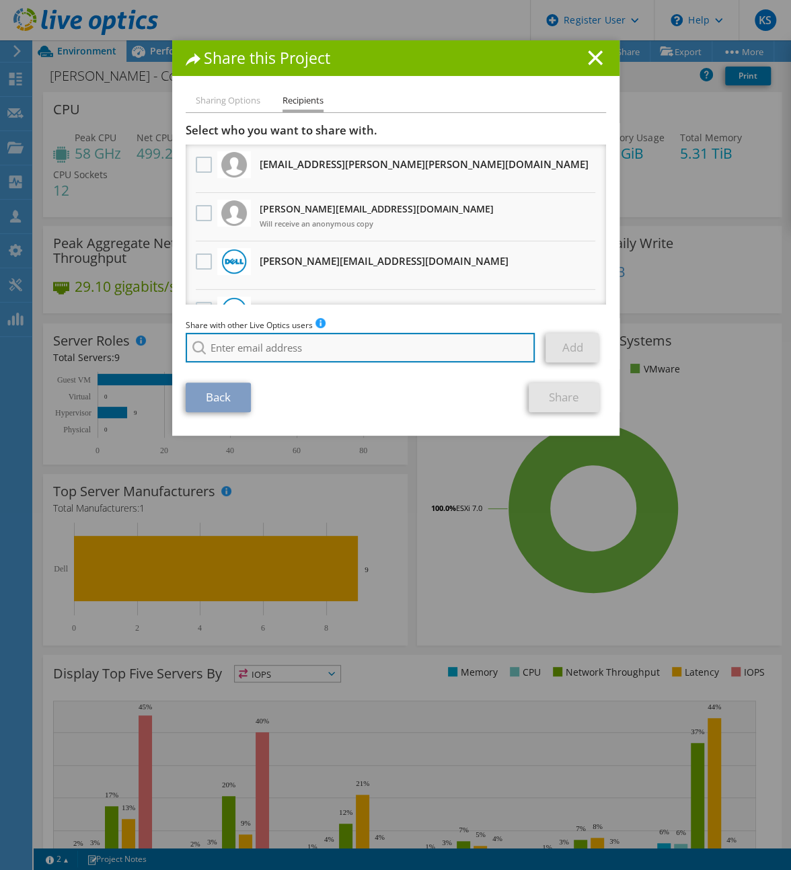
click at [246, 348] on input "search" at bounding box center [361, 348] width 350 height 30
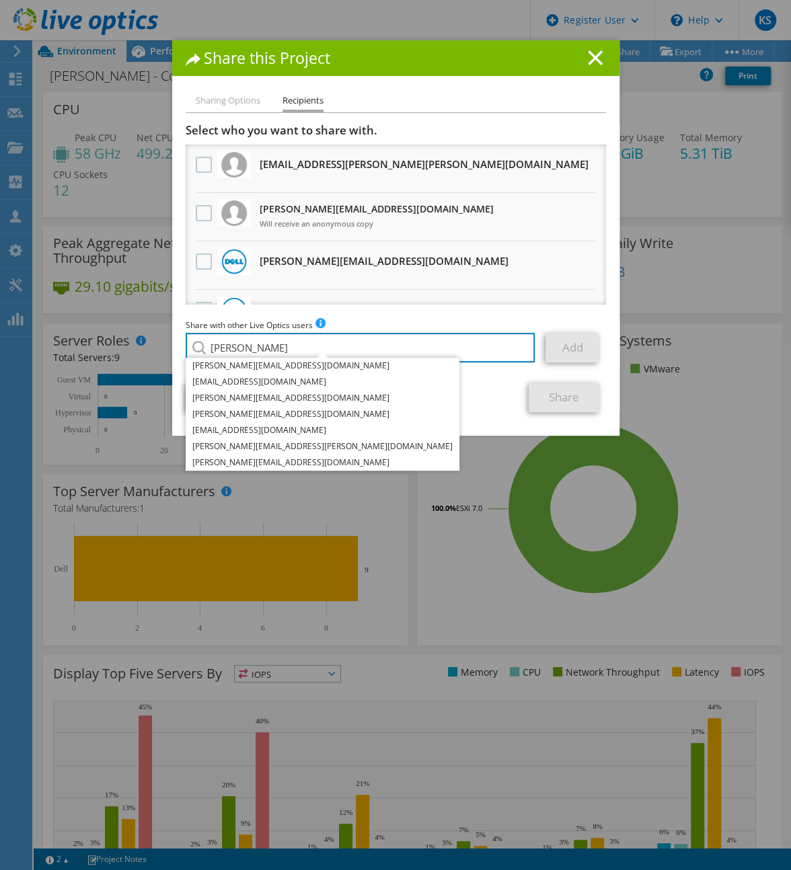
type input "[PERSON_NAME]"
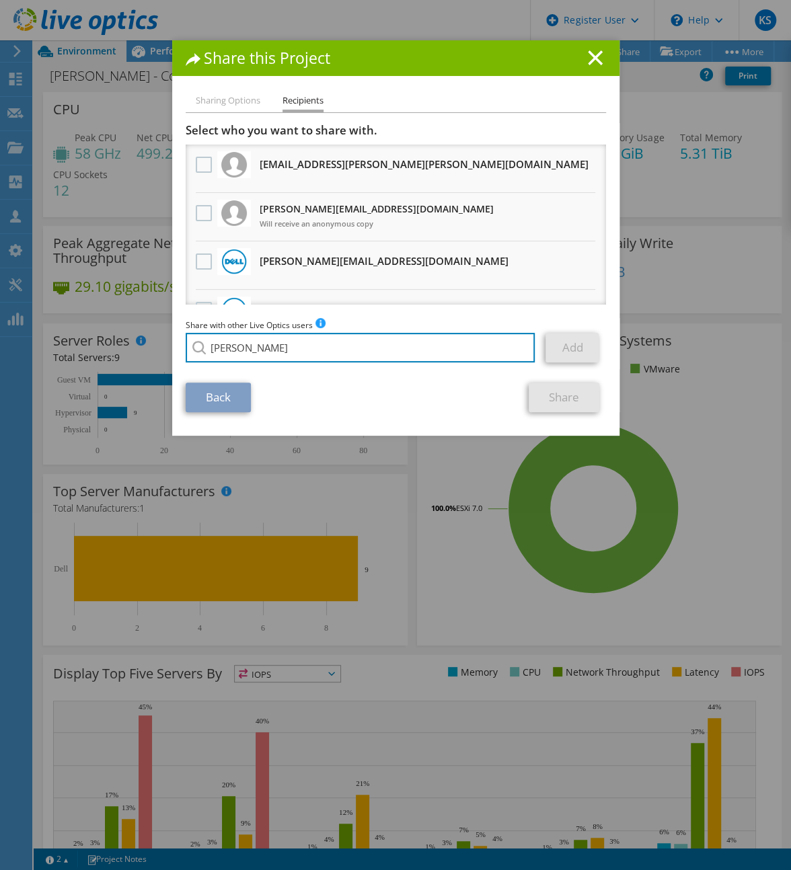
drag, startPoint x: 276, startPoint y: 348, endPoint x: 158, endPoint y: 338, distance: 118.8
click at [158, 338] on div "Share this Project Sharing Options Recipients Link other users to this project …" at bounding box center [395, 435] width 791 height 790
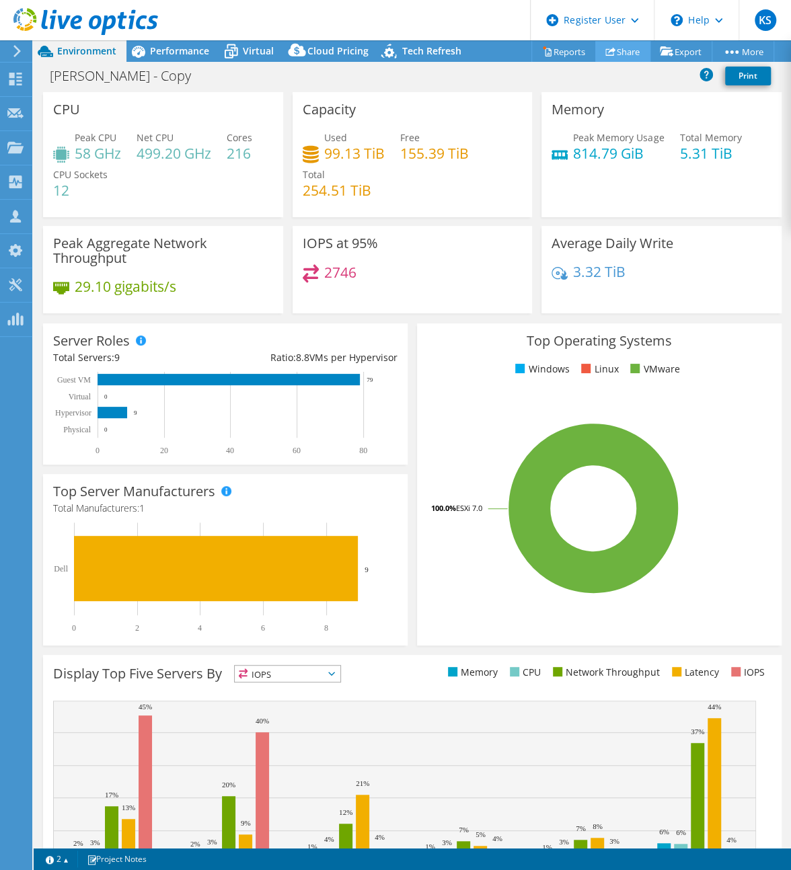
click at [606, 46] on icon at bounding box center [610, 51] width 10 height 10
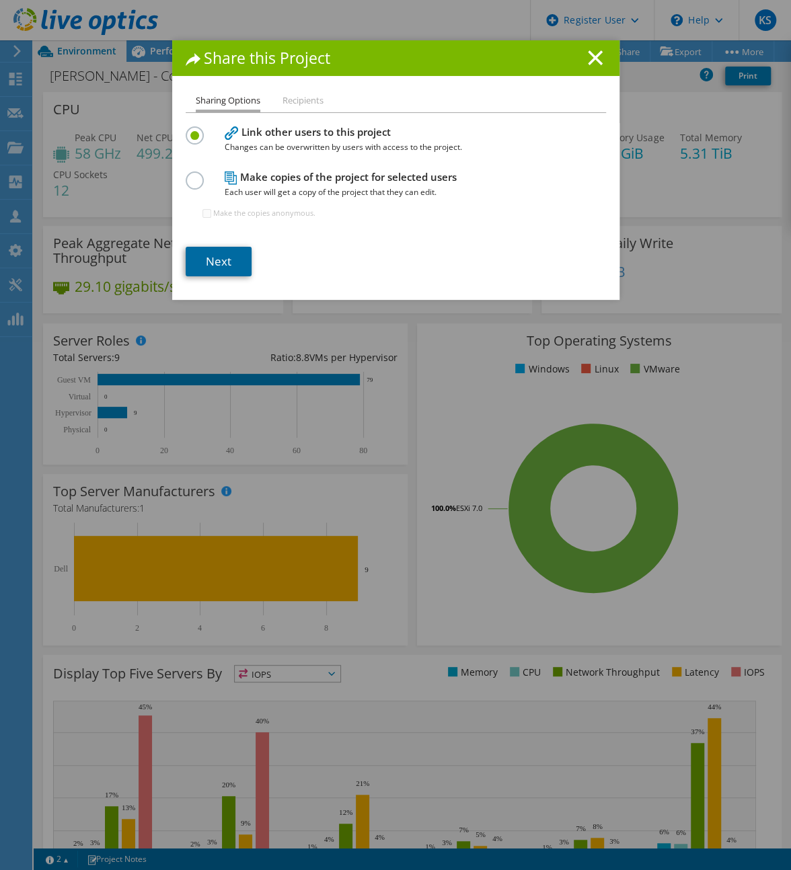
click at [236, 266] on link "Next" at bounding box center [219, 262] width 66 height 30
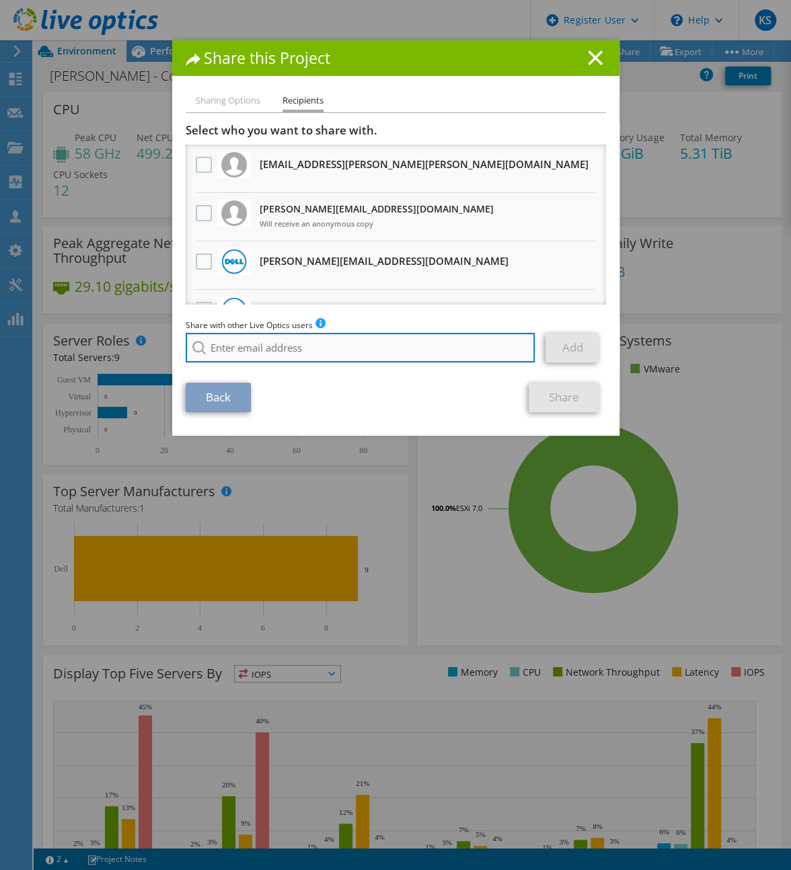
click at [255, 343] on input "search" at bounding box center [361, 348] width 350 height 30
paste input "[EMAIL_ADDRESS][DOMAIN_NAME]"
type input "[EMAIL_ADDRESS][DOMAIN_NAME]"
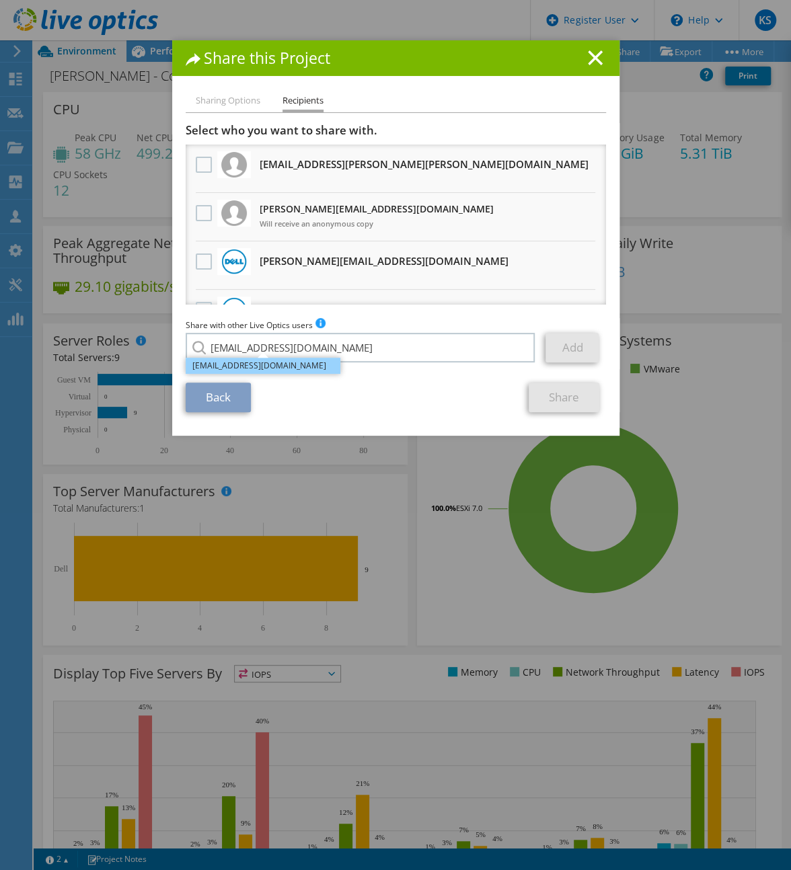
click at [295, 363] on li "[EMAIL_ADDRESS][DOMAIN_NAME]" at bounding box center [263, 366] width 155 height 16
click at [552, 349] on link "Add" at bounding box center [571, 348] width 53 height 30
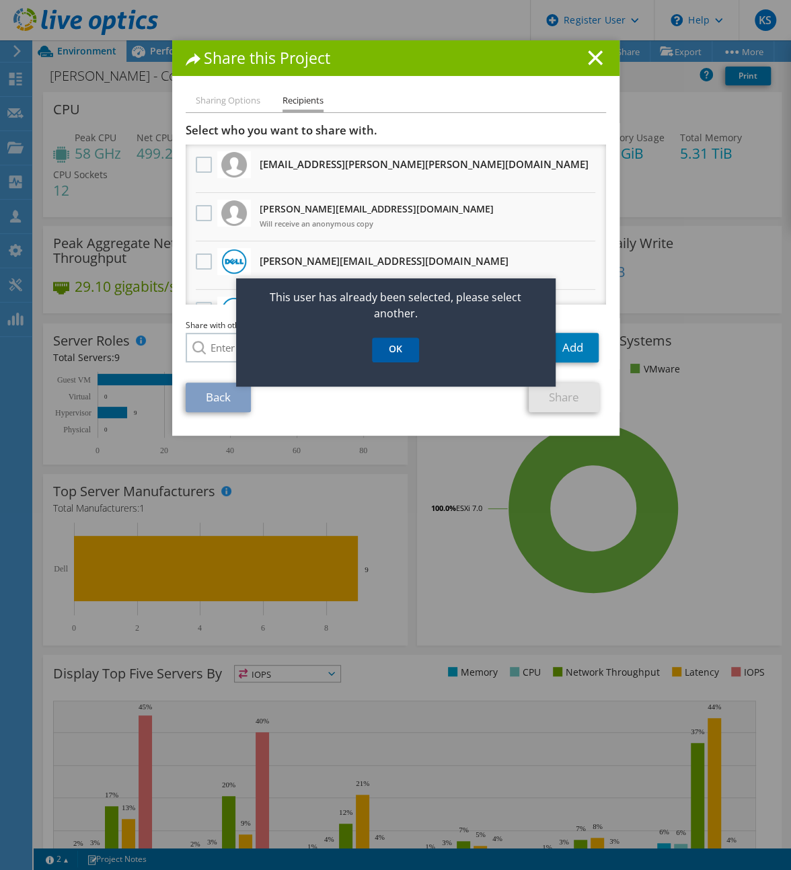
click at [412, 352] on link "OK" at bounding box center [395, 350] width 47 height 25
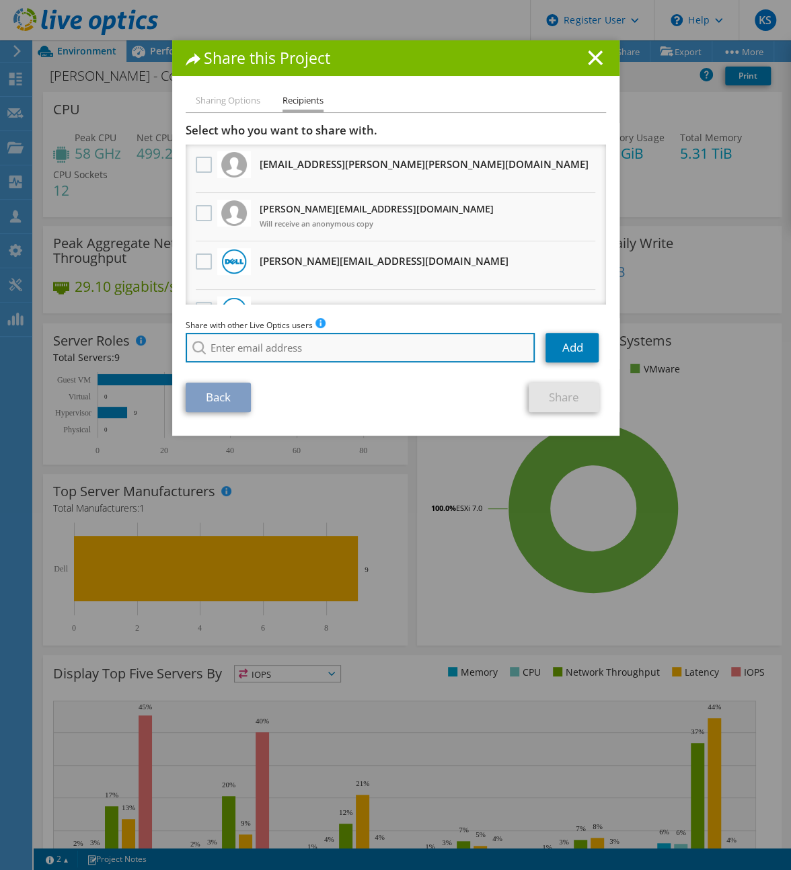
click at [268, 350] on input "search" at bounding box center [361, 348] width 350 height 30
paste input "[EMAIL_ADDRESS][DOMAIN_NAME]"
type input "[EMAIL_ADDRESS][DOMAIN_NAME]"
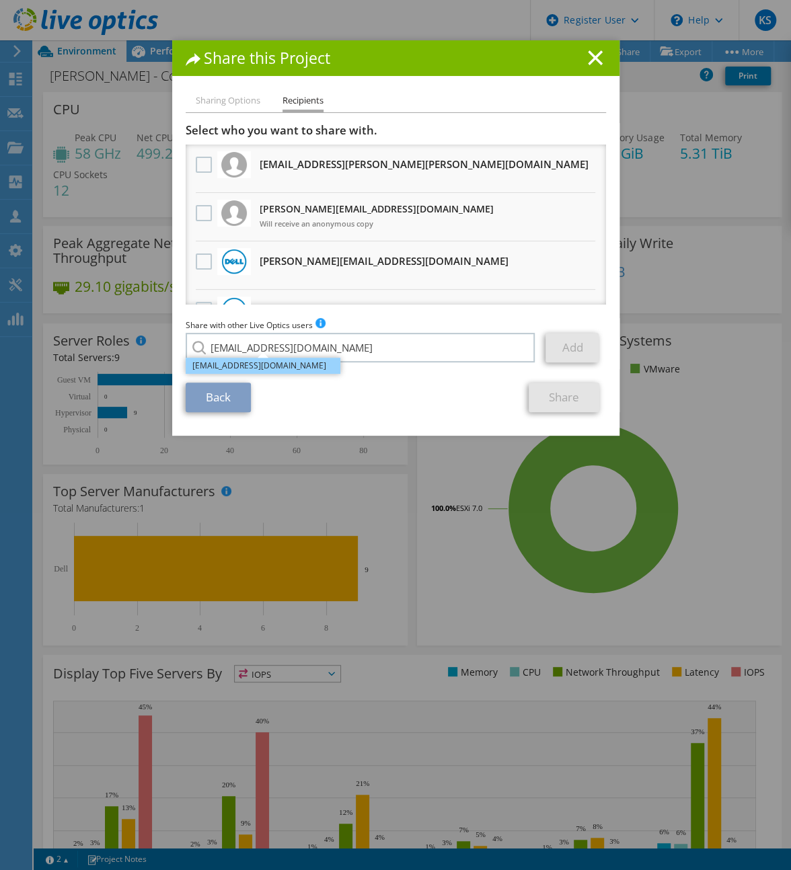
click at [298, 365] on li "[EMAIL_ADDRESS][DOMAIN_NAME]" at bounding box center [263, 366] width 155 height 16
click at [576, 347] on link "Add" at bounding box center [571, 348] width 53 height 30
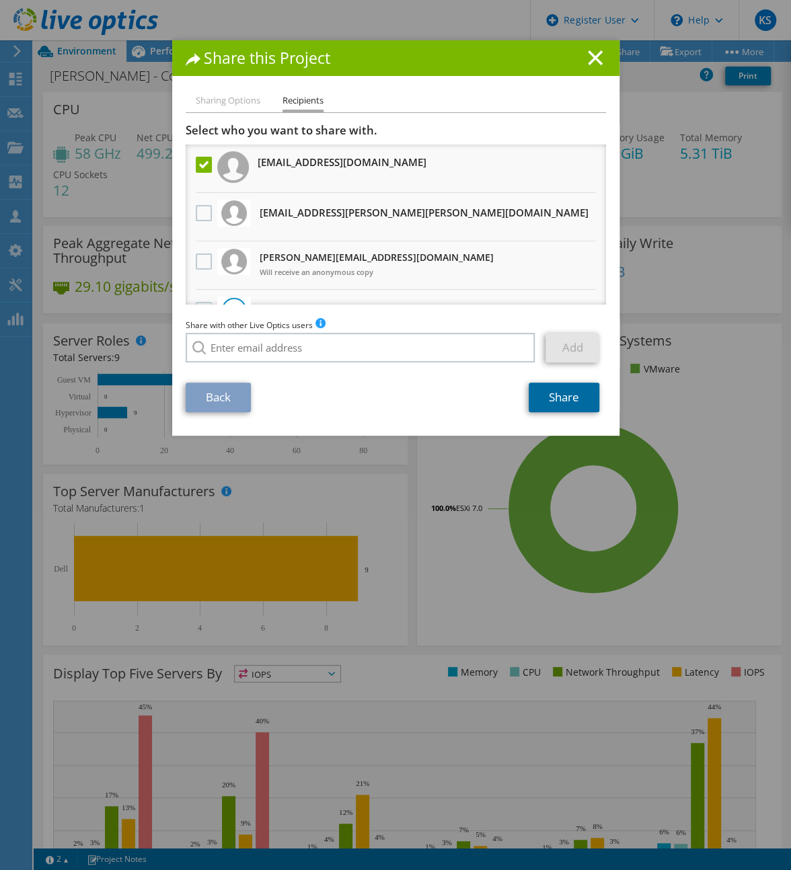
click at [554, 389] on link "Share" at bounding box center [564, 398] width 71 height 30
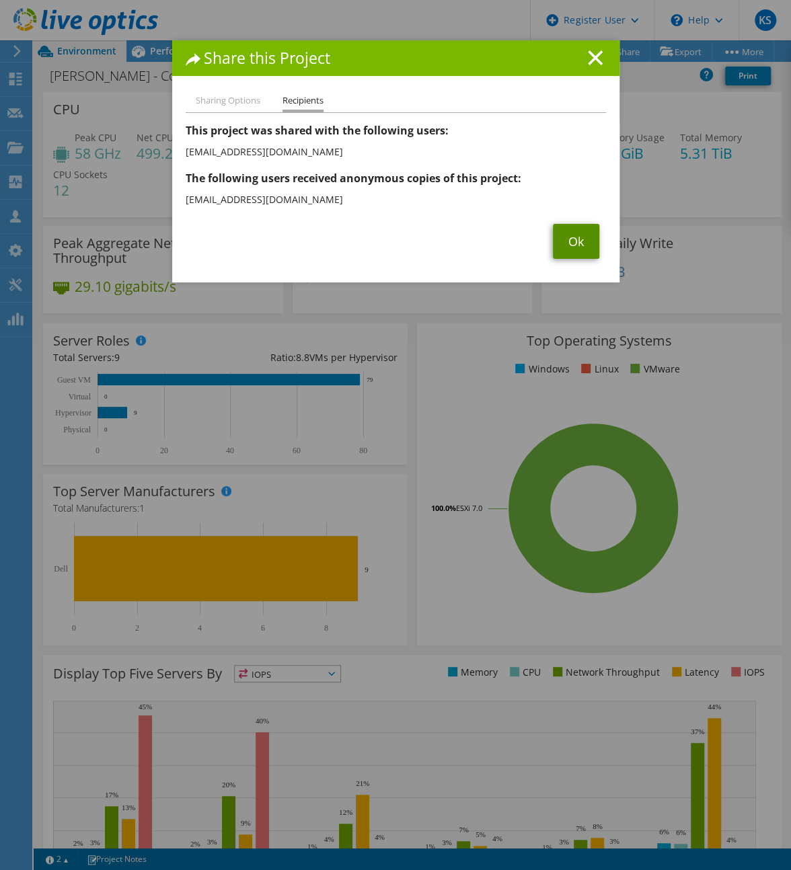
click at [570, 241] on link "Ok" at bounding box center [576, 241] width 46 height 35
